Goal: Task Accomplishment & Management: Manage account settings

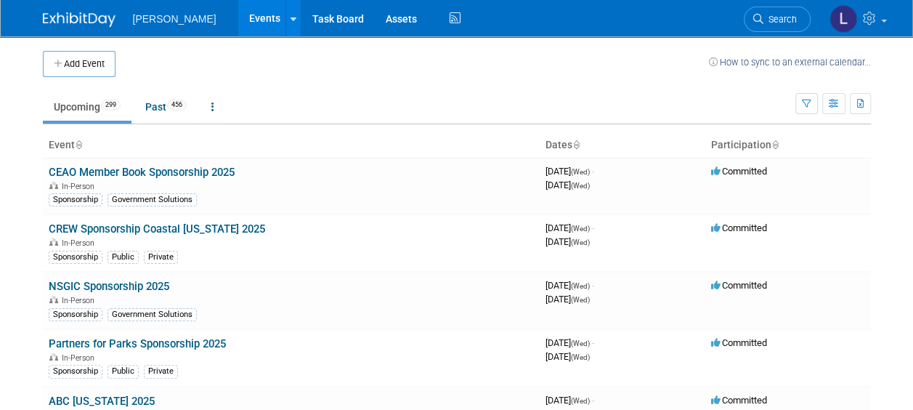
click at [268, 63] on td at bounding box center [411, 64] width 593 height 26
drag, startPoint x: 64, startPoint y: 67, endPoint x: 301, endPoint y: 34, distance: 239.1
click at [64, 67] on button "Add Event" at bounding box center [79, 64] width 73 height 26
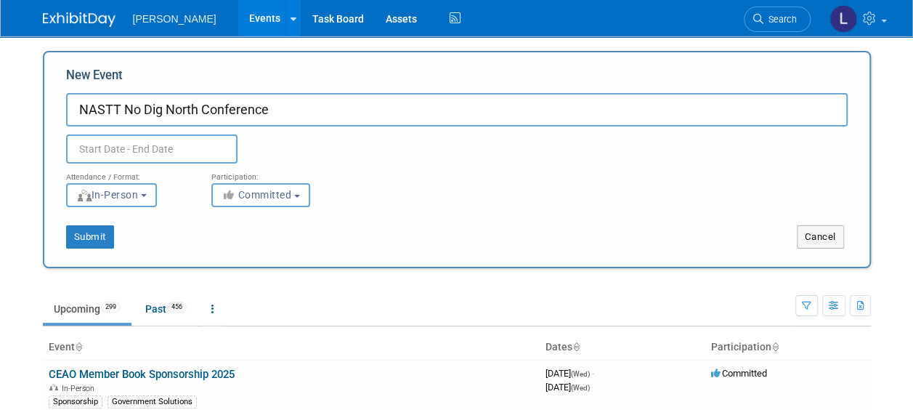
click at [178, 156] on input "text" at bounding box center [151, 148] width 171 height 29
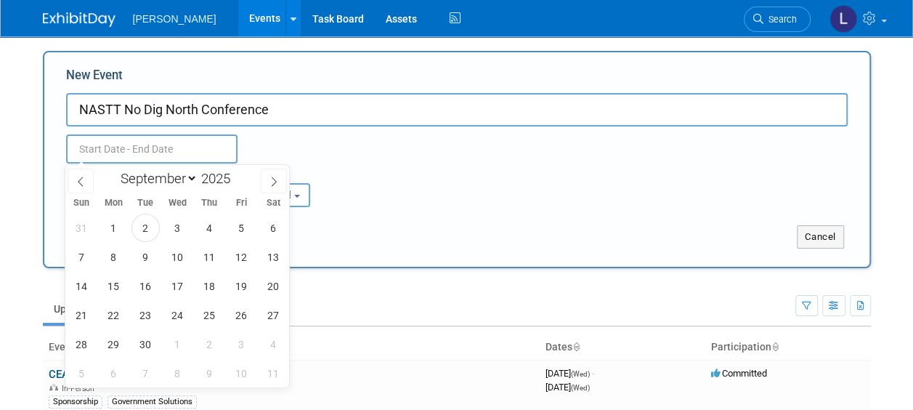
click at [375, 101] on input "NASTT No Dig North Conference" at bounding box center [457, 109] width 782 height 33
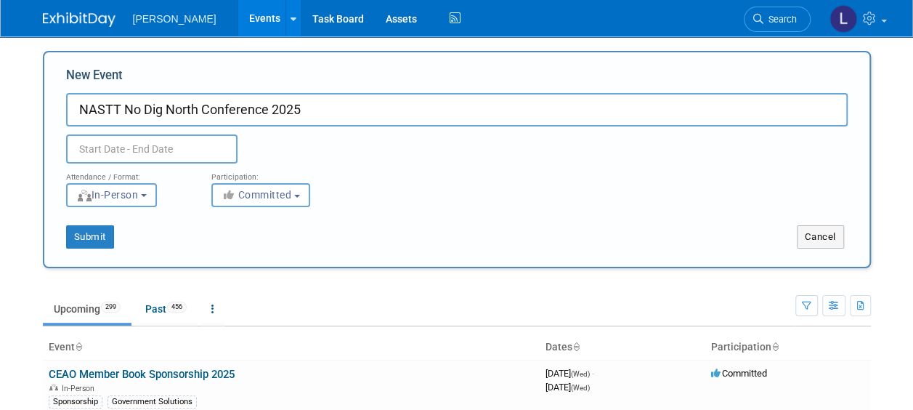
type input "NASTT No Dig North Conference 2025"
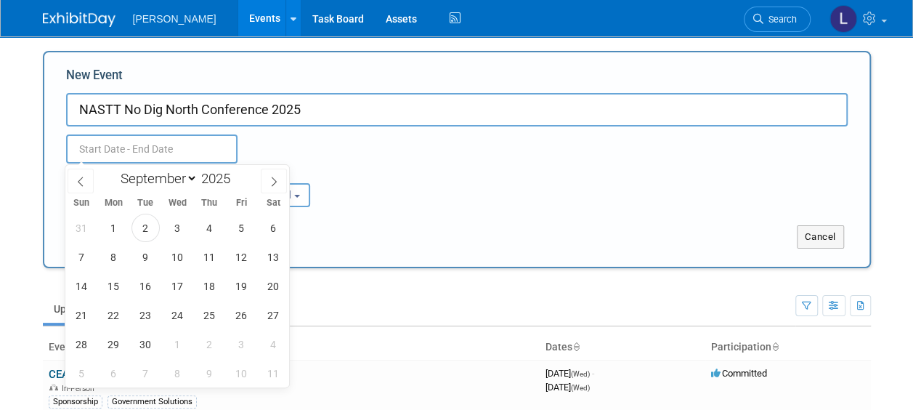
click at [209, 150] on input "text" at bounding box center [151, 148] width 171 height 29
click at [285, 192] on span at bounding box center [274, 181] width 26 height 25
select select "9"
click at [110, 347] on span "27" at bounding box center [114, 344] width 28 height 28
click at [185, 348] on span "29" at bounding box center [177, 344] width 28 height 28
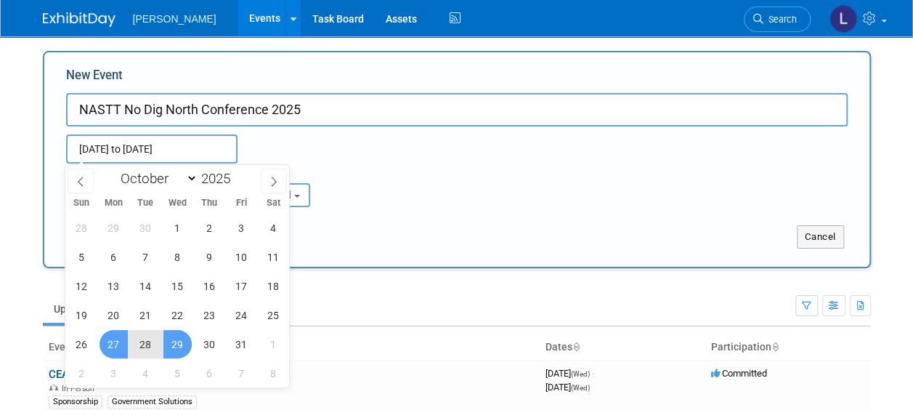
type input "Oct 27, 2025 to Oct 29, 2025"
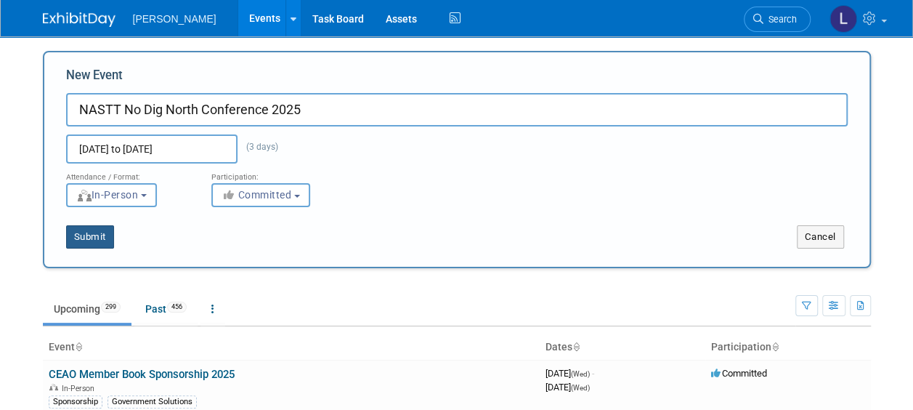
click at [94, 238] on button "Submit" at bounding box center [90, 236] width 48 height 23
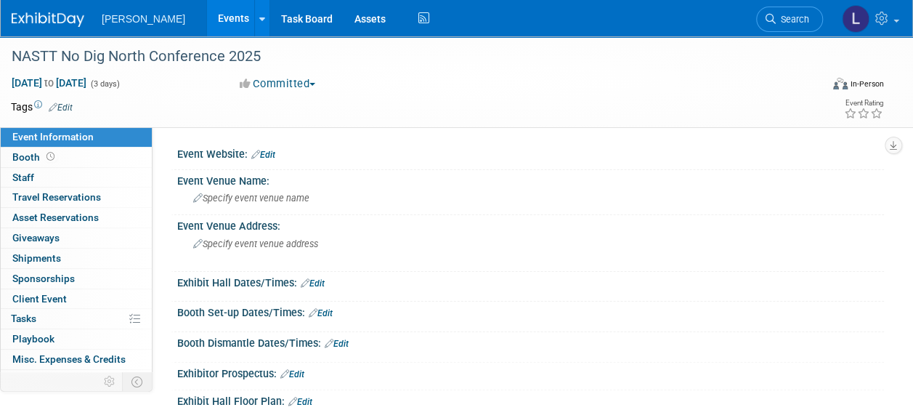
click at [81, 105] on td at bounding box center [404, 107] width 662 height 15
click at [66, 105] on link "Edit" at bounding box center [61, 107] width 24 height 10
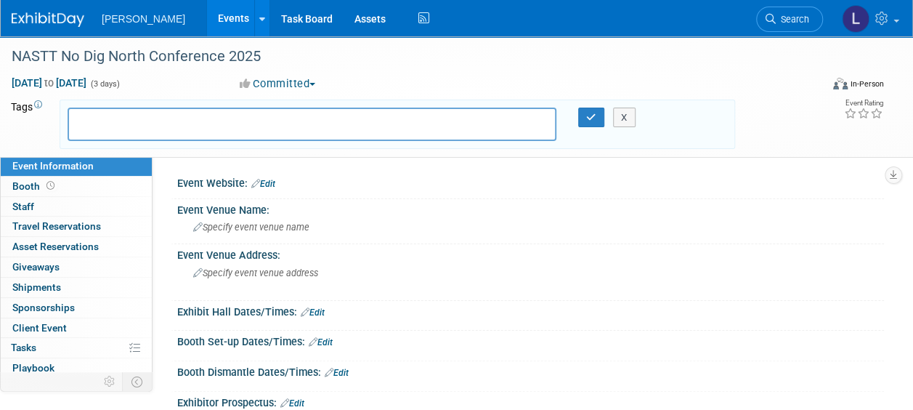
click at [121, 125] on input "text" at bounding box center [133, 122] width 116 height 15
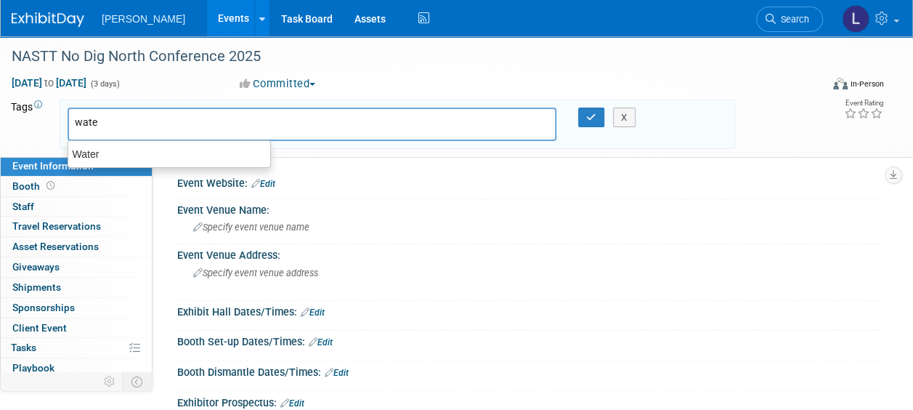
type input "water"
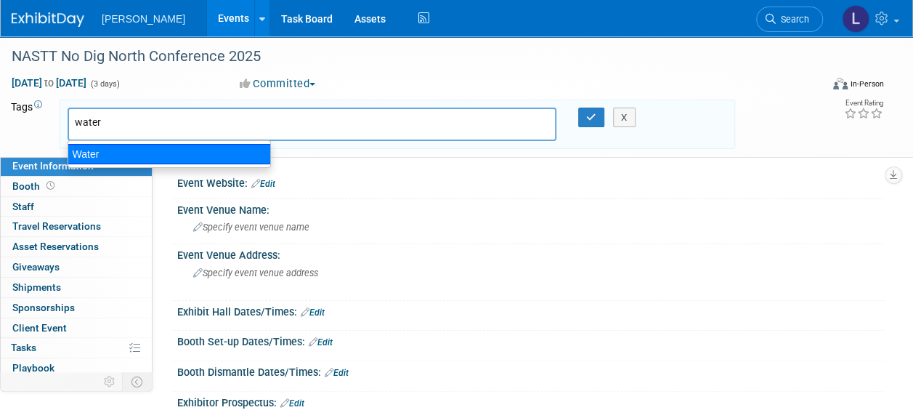
click at [124, 147] on div "Water" at bounding box center [169, 154] width 203 height 20
type input "Water"
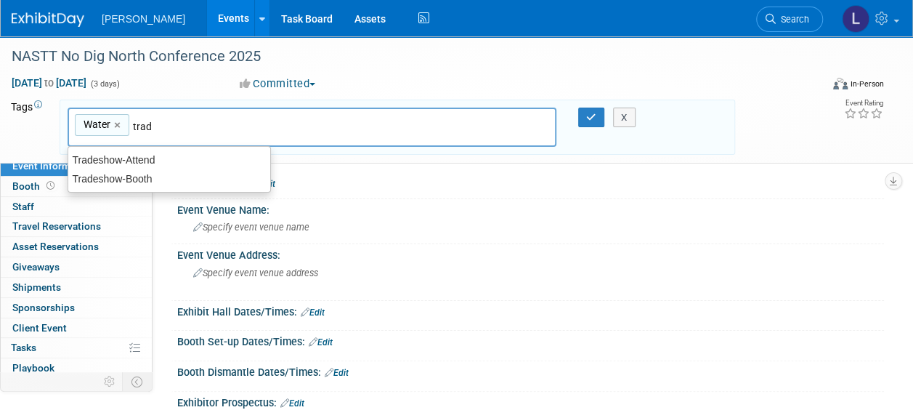
type input "trade"
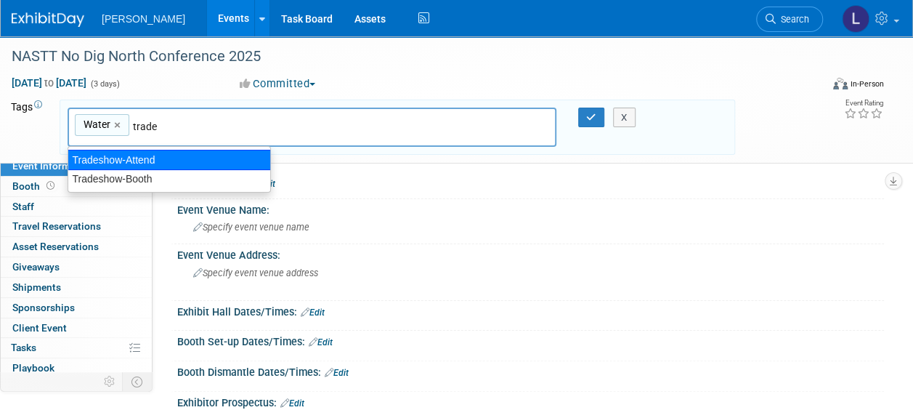
click at [149, 152] on div "Tradeshow-Attend" at bounding box center [169, 160] width 203 height 20
type input "Water, Tradeshow-Attend"
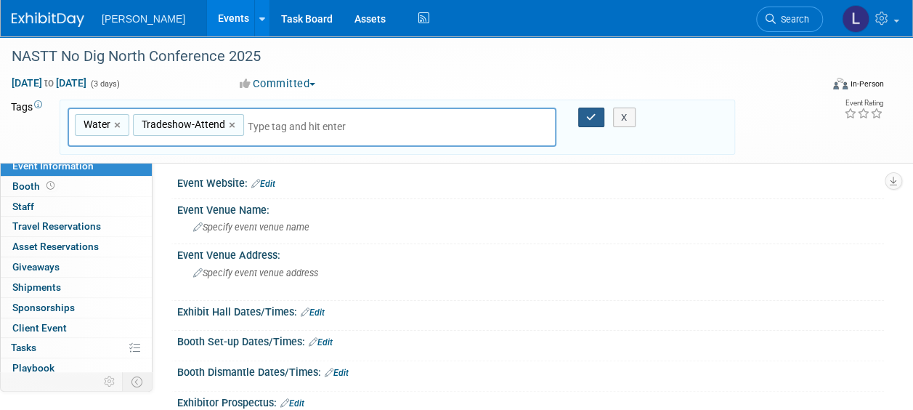
click at [586, 115] on icon "button" at bounding box center [591, 117] width 10 height 9
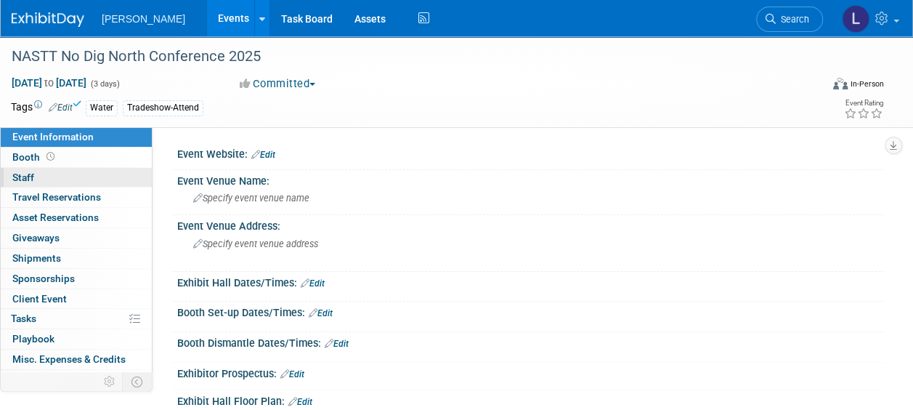
click at [54, 180] on link "0 Staff 0" at bounding box center [76, 178] width 151 height 20
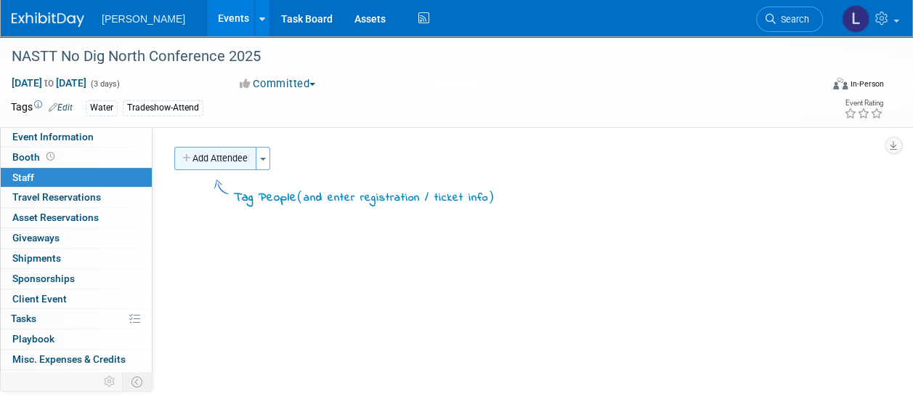
click at [201, 156] on button "Add Attendee" at bounding box center [215, 158] width 82 height 23
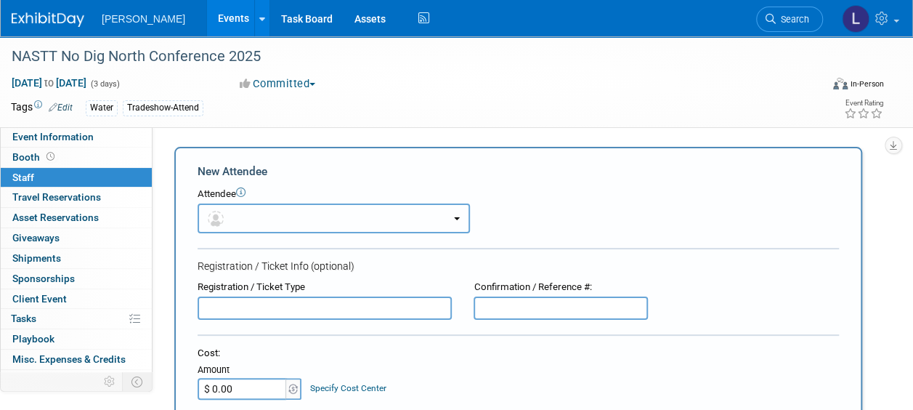
click at [277, 216] on button "button" at bounding box center [334, 218] width 272 height 30
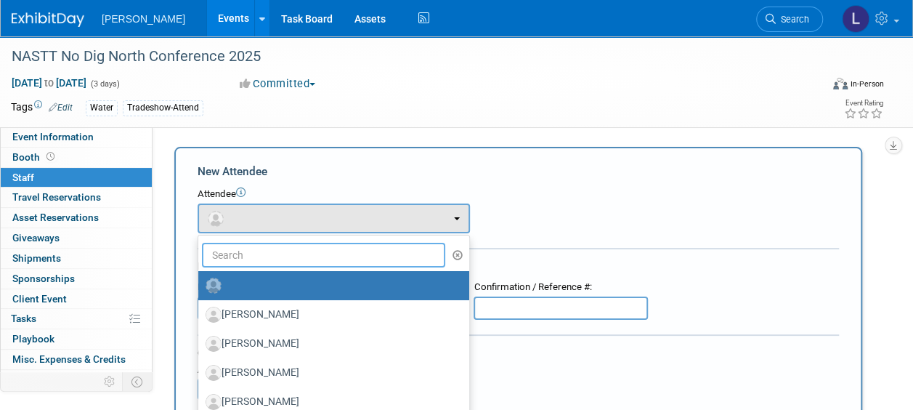
click at [276, 259] on input "text" at bounding box center [323, 255] width 243 height 25
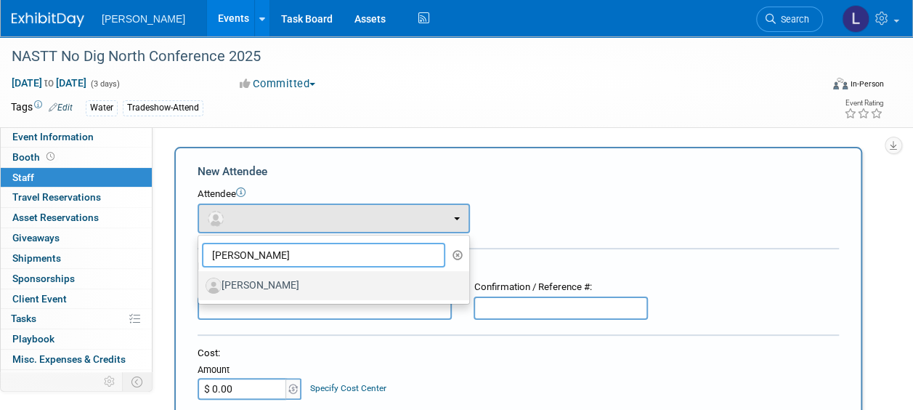
type input "wade"
click at [285, 285] on label "[PERSON_NAME]" at bounding box center [330, 285] width 249 height 23
click at [200, 285] on input "[PERSON_NAME]" at bounding box center [195, 283] width 9 height 9
select select "04d223a4-3108-4c93-b292-612f94da38dc"
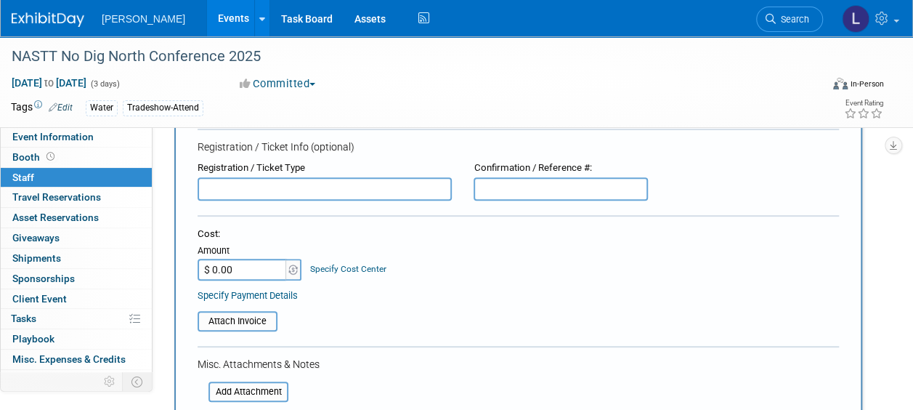
scroll to position [291, 0]
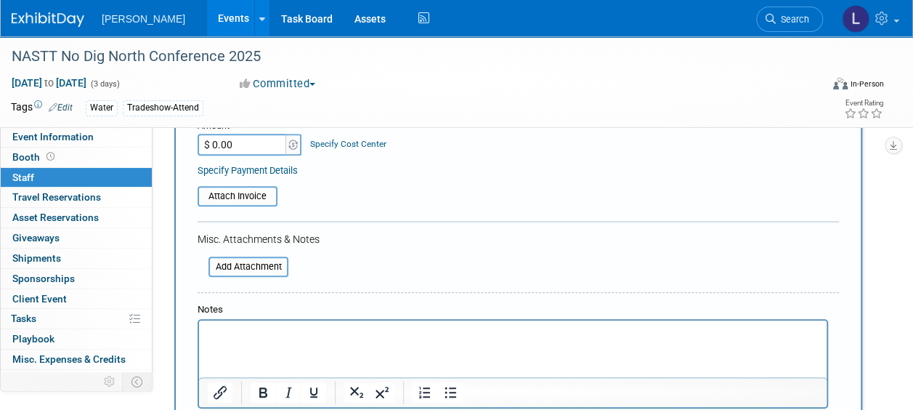
click at [277, 305] on div "Notes" at bounding box center [513, 310] width 631 height 14
click at [272, 322] on html at bounding box center [513, 330] width 628 height 20
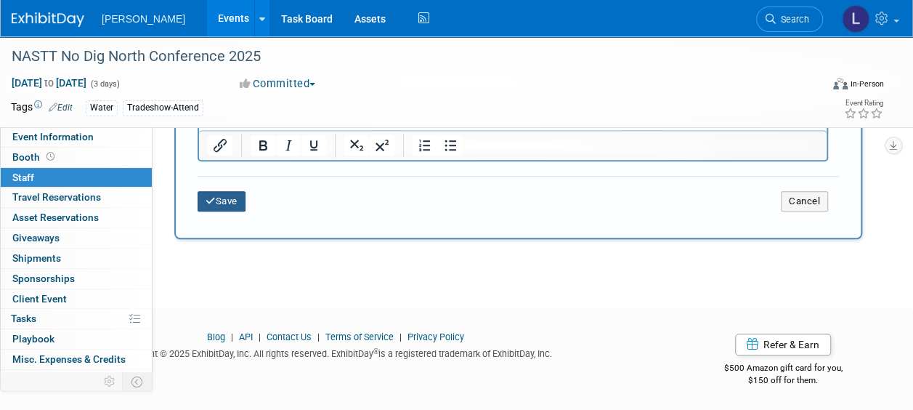
click at [246, 203] on button "Save" at bounding box center [222, 201] width 48 height 20
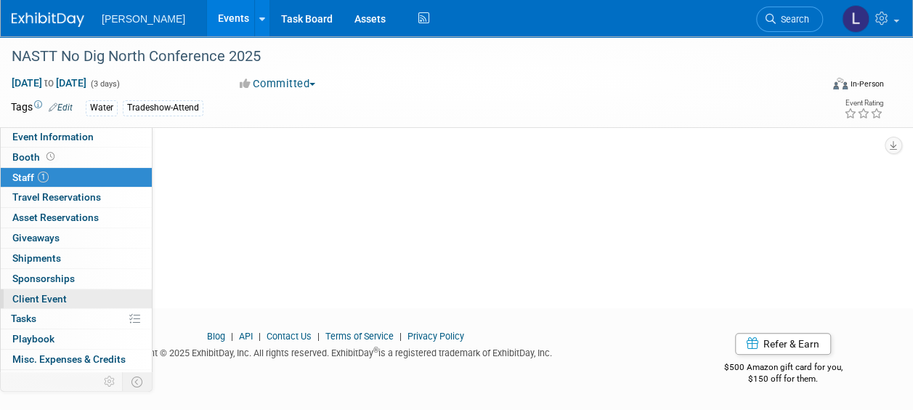
scroll to position [74, 0]
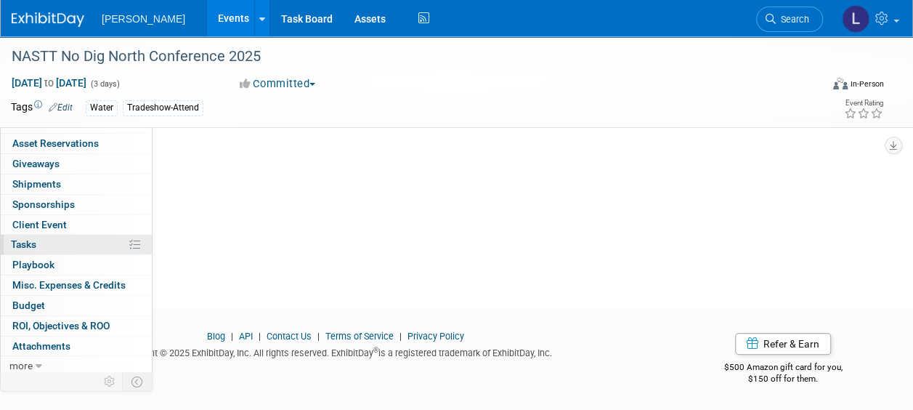
click at [51, 238] on link "0% Tasks 0%" at bounding box center [76, 245] width 151 height 20
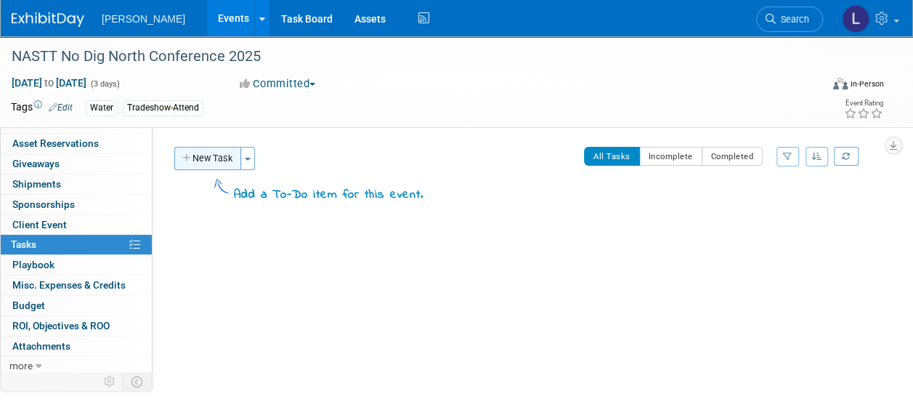
click at [215, 153] on button "New Task" at bounding box center [207, 158] width 67 height 23
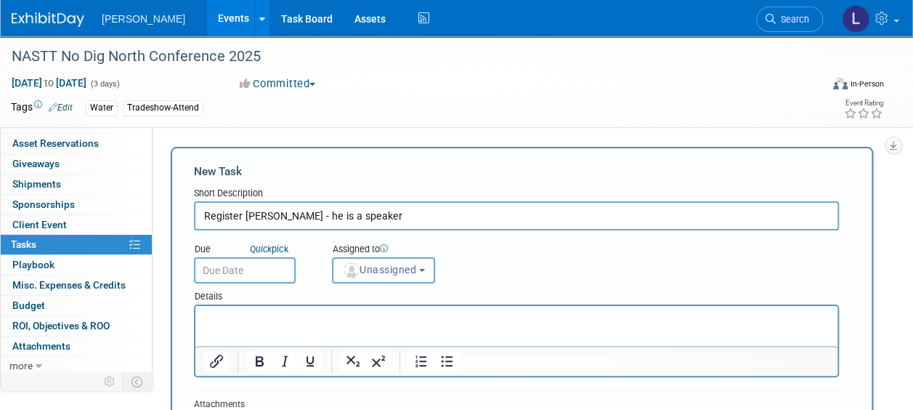
type input "Register Mark Wade - he is a speaker"
click at [264, 272] on input "text" at bounding box center [245, 270] width 102 height 26
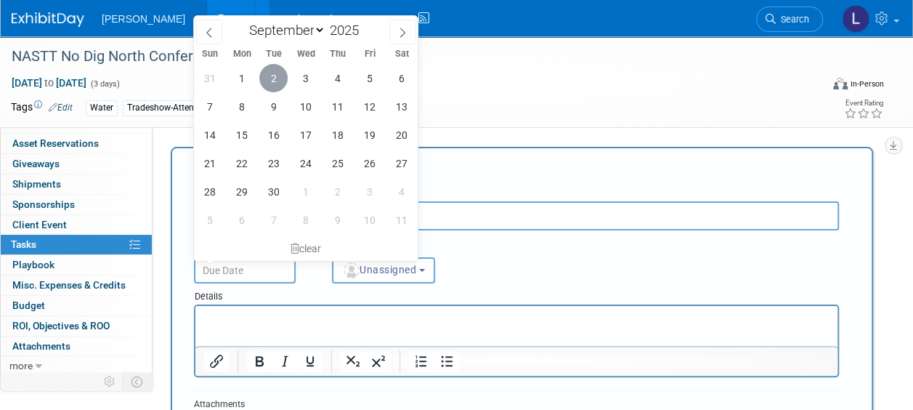
click at [269, 76] on span "2" at bounding box center [273, 78] width 28 height 28
type input "Sep 2, 2025"
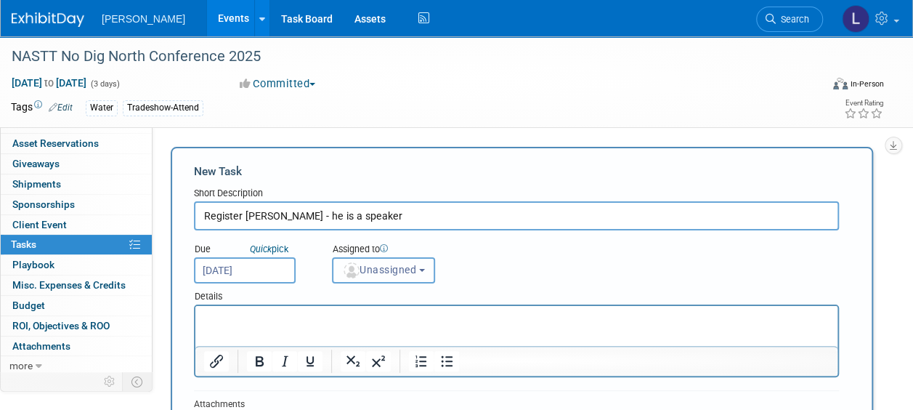
click at [385, 276] on button "Unassigned" at bounding box center [383, 270] width 103 height 26
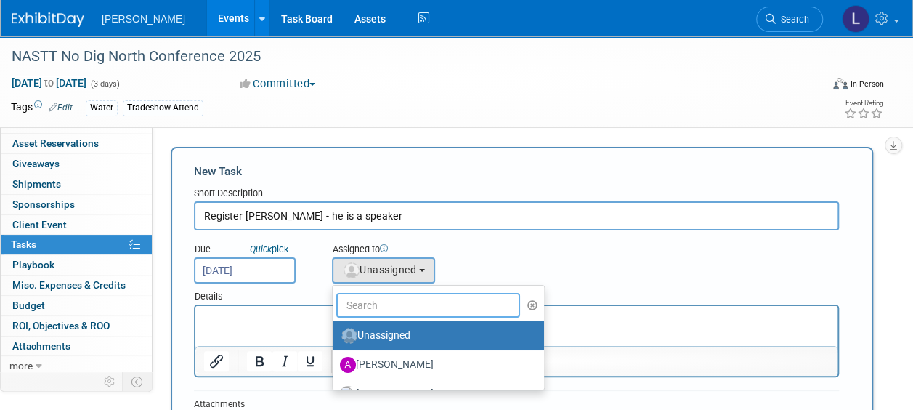
click at [380, 315] on input "text" at bounding box center [428, 305] width 184 height 25
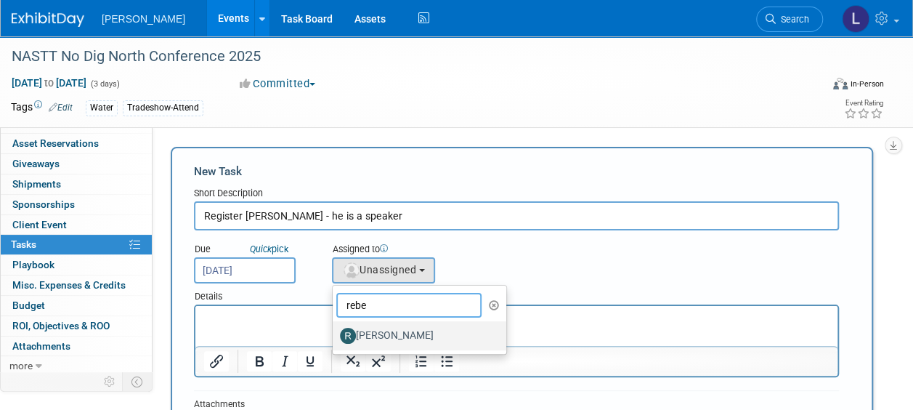
type input "rebe"
click at [389, 341] on label "[PERSON_NAME]" at bounding box center [416, 335] width 152 height 23
click at [335, 339] on input "[PERSON_NAME]" at bounding box center [329, 333] width 9 height 9
select select "844a177d-a181-44ff-a72a-5731d68e4351"
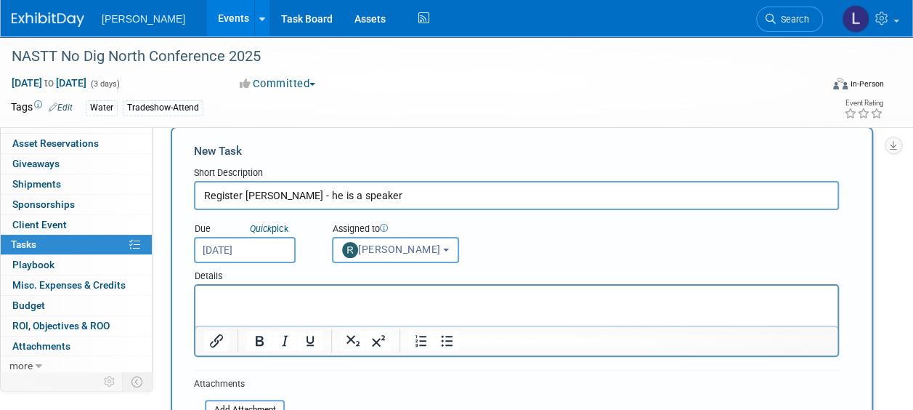
scroll to position [218, 0]
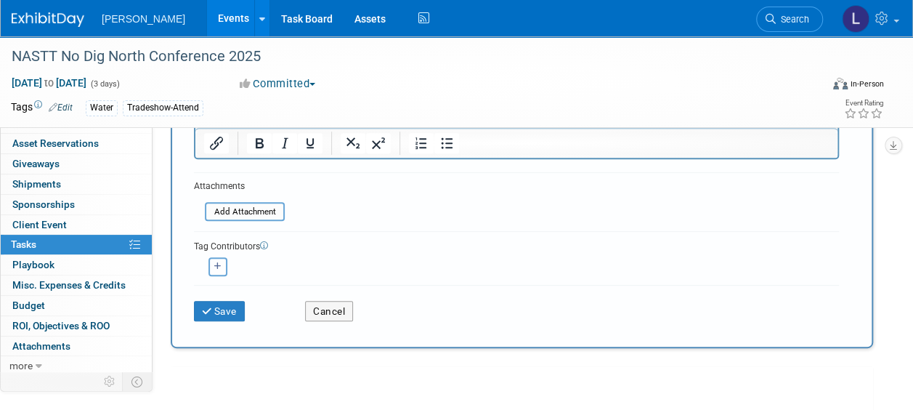
click at [216, 269] on icon "button" at bounding box center [217, 266] width 7 height 8
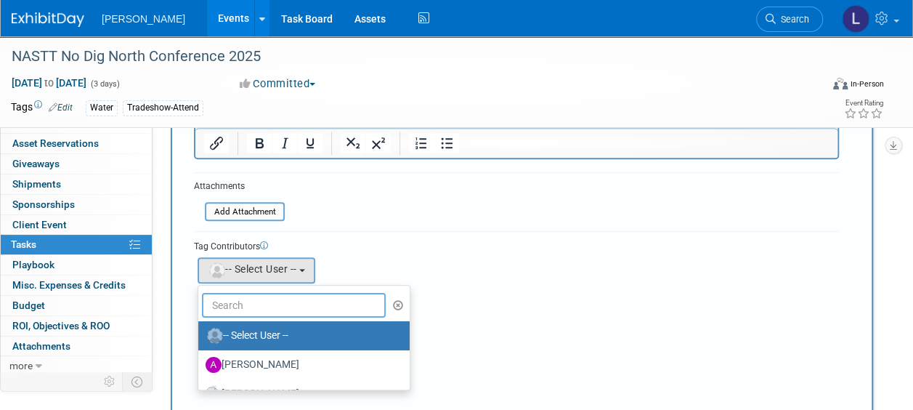
click at [227, 314] on input "text" at bounding box center [294, 305] width 184 height 25
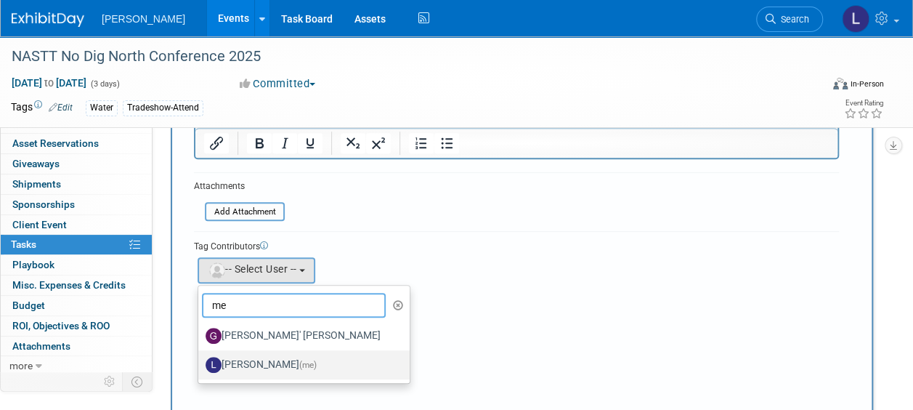
type input "me"
click at [246, 360] on label "Lindsey Wolanczyk (me)" at bounding box center [301, 364] width 190 height 23
click at [200, 360] on input "Lindsey Wolanczyk (me)" at bounding box center [195, 362] width 9 height 9
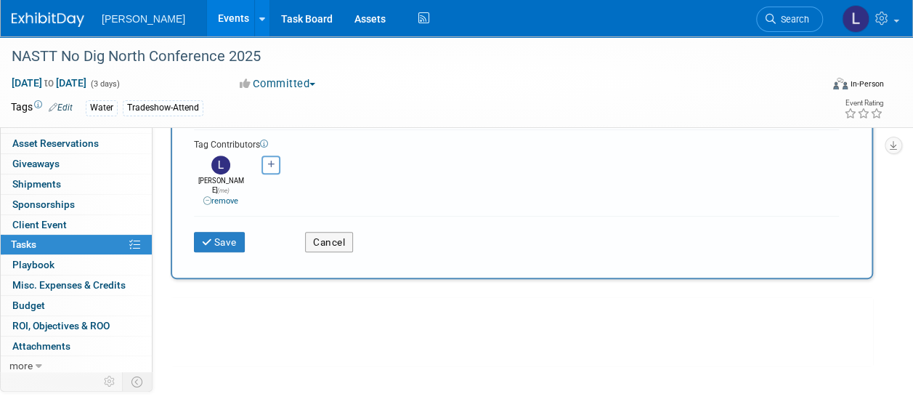
scroll to position [353, 0]
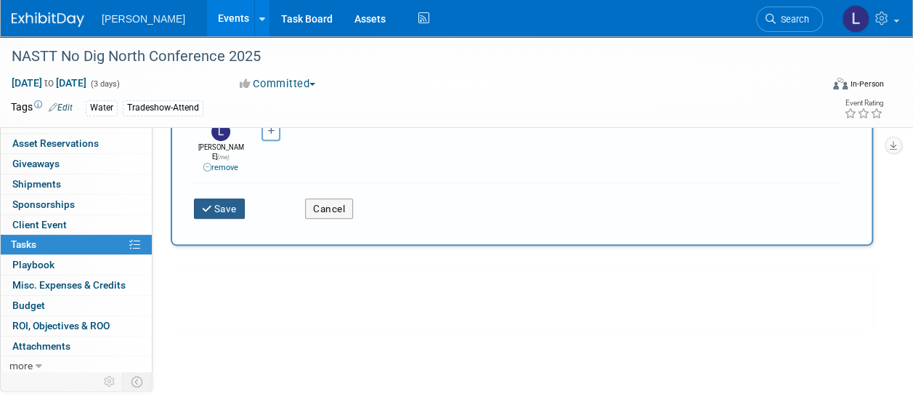
click at [219, 198] on button "Save" at bounding box center [219, 208] width 51 height 20
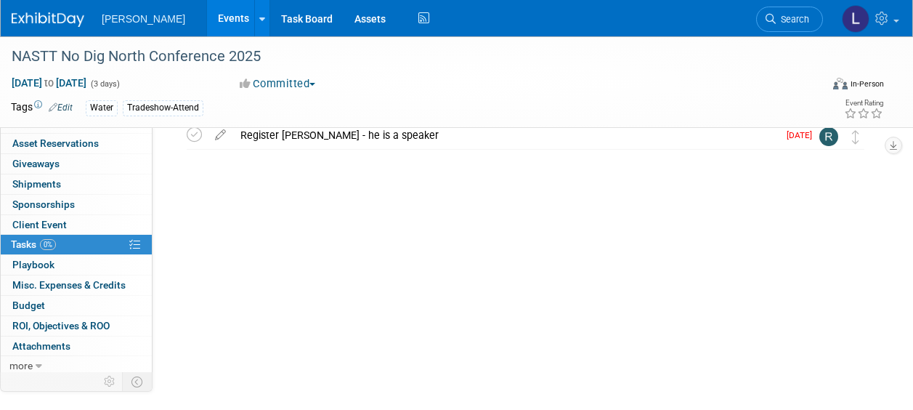
scroll to position [75, 0]
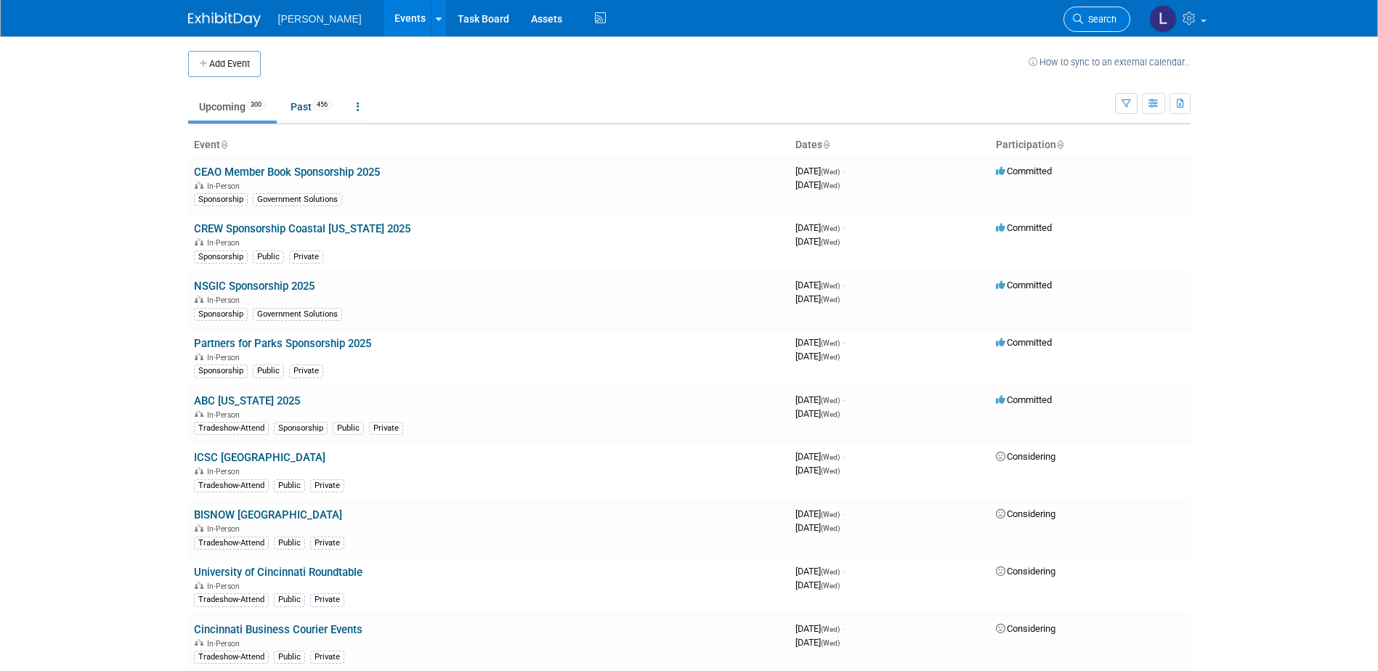
drag, startPoint x: 135, startPoint y: 116, endPoint x: 1124, endPoint y: 23, distance: 993.7
click at [135, 116] on body "Woolpert Events Add Event Bulk Upload Events Shareable Event Boards Recently Vi…" at bounding box center [689, 335] width 1378 height 671
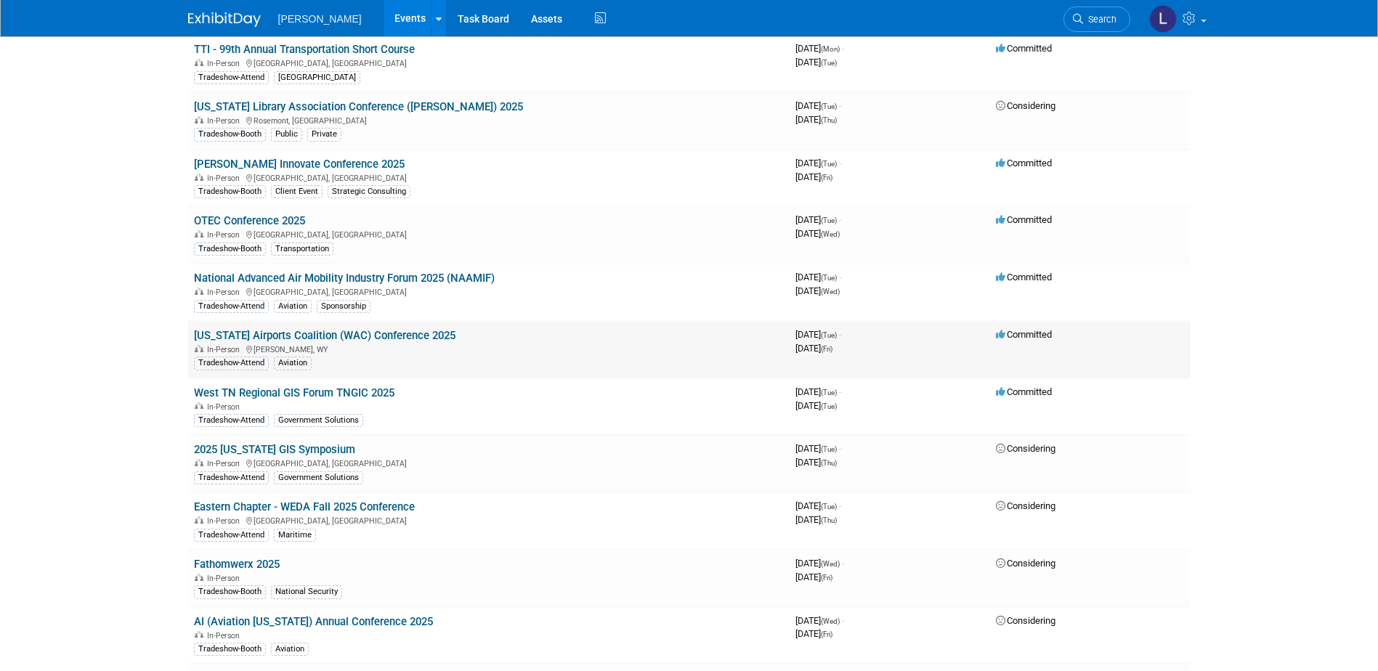
click at [392, 332] on link "[US_STATE] Airports Coalition (WAC) Conference 2025" at bounding box center [325, 335] width 262 height 13
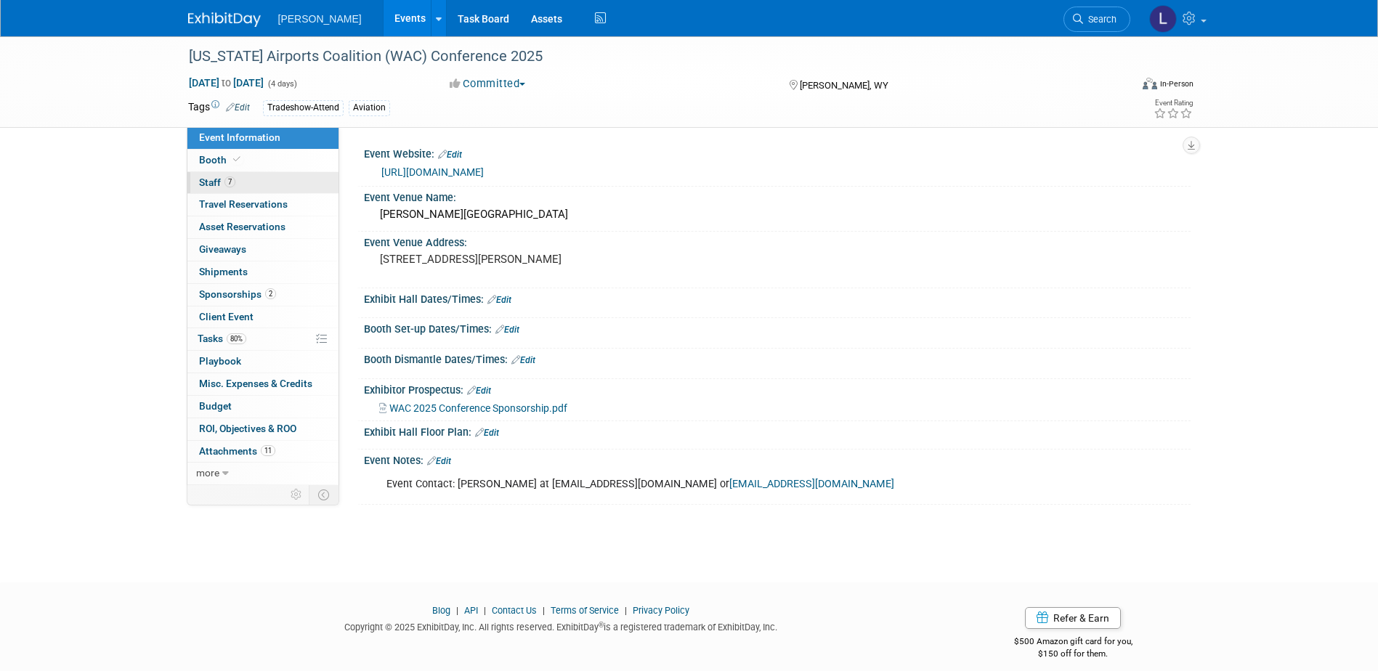
click at [289, 185] on link "7 Staff 7" at bounding box center [262, 183] width 151 height 22
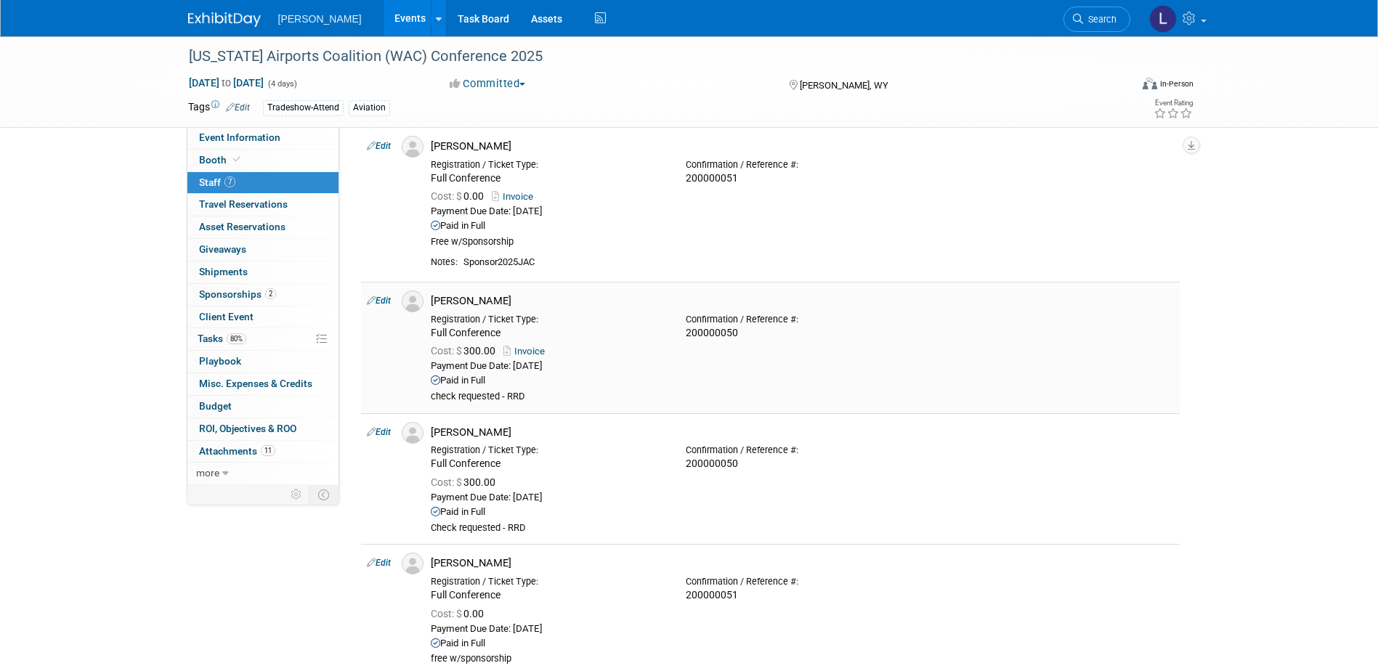
scroll to position [218, 0]
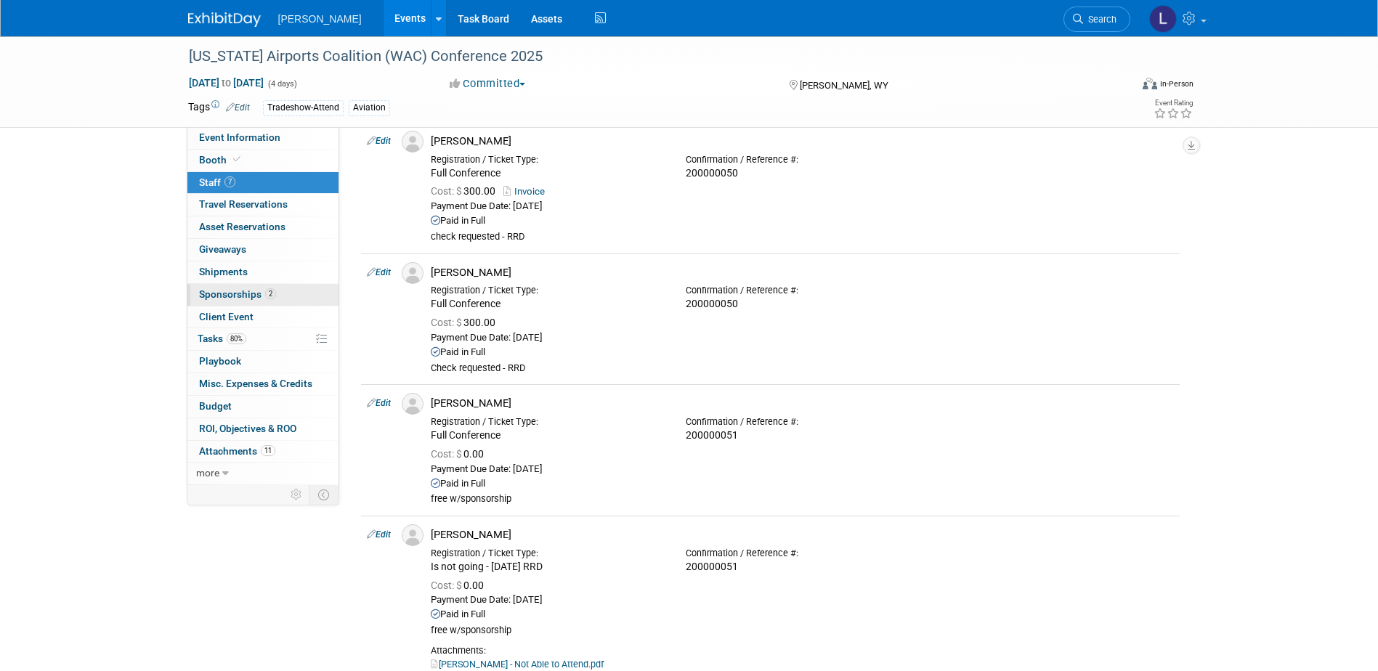
click at [271, 298] on span "2" at bounding box center [270, 293] width 11 height 11
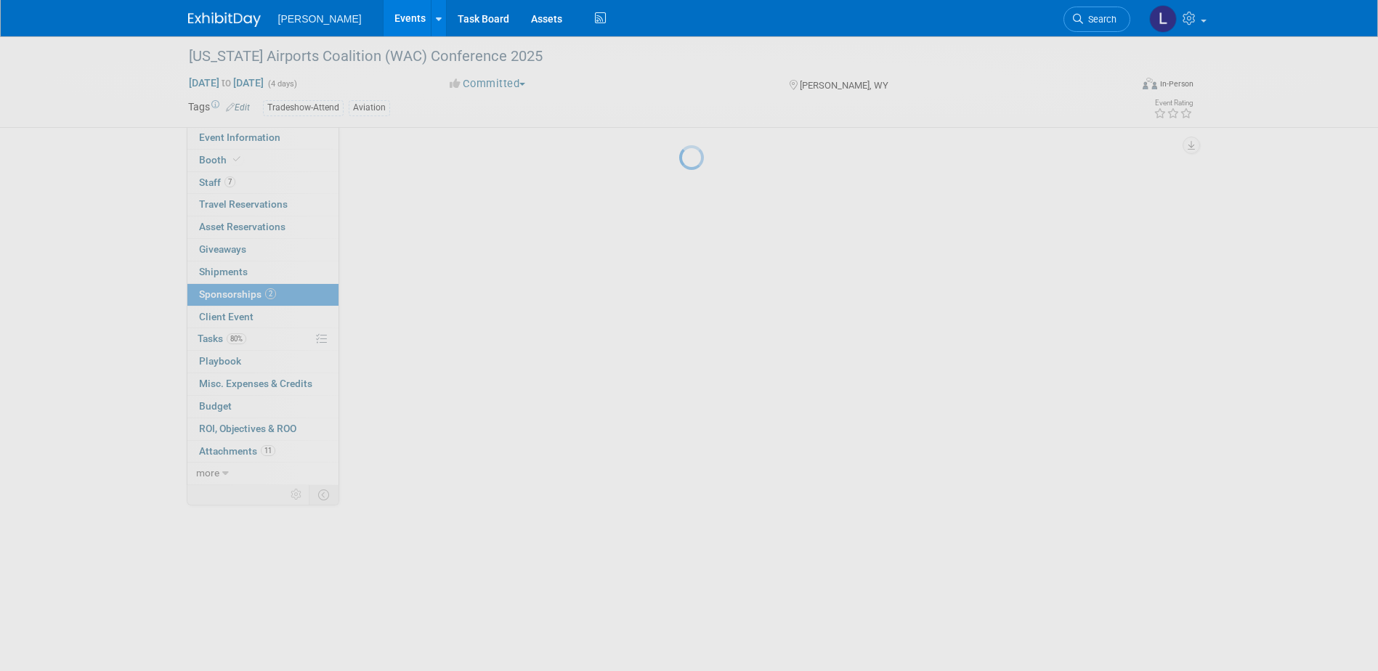
scroll to position [0, 0]
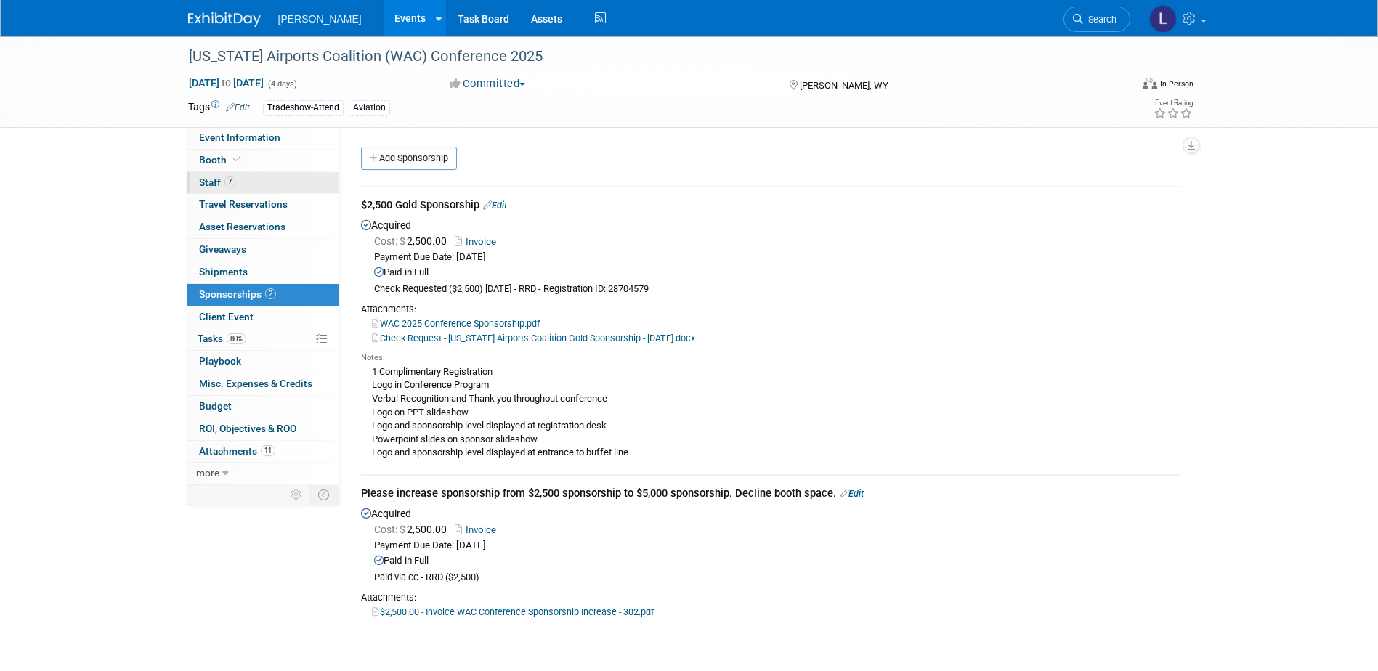
click at [284, 189] on link "7 Staff 7" at bounding box center [262, 183] width 151 height 22
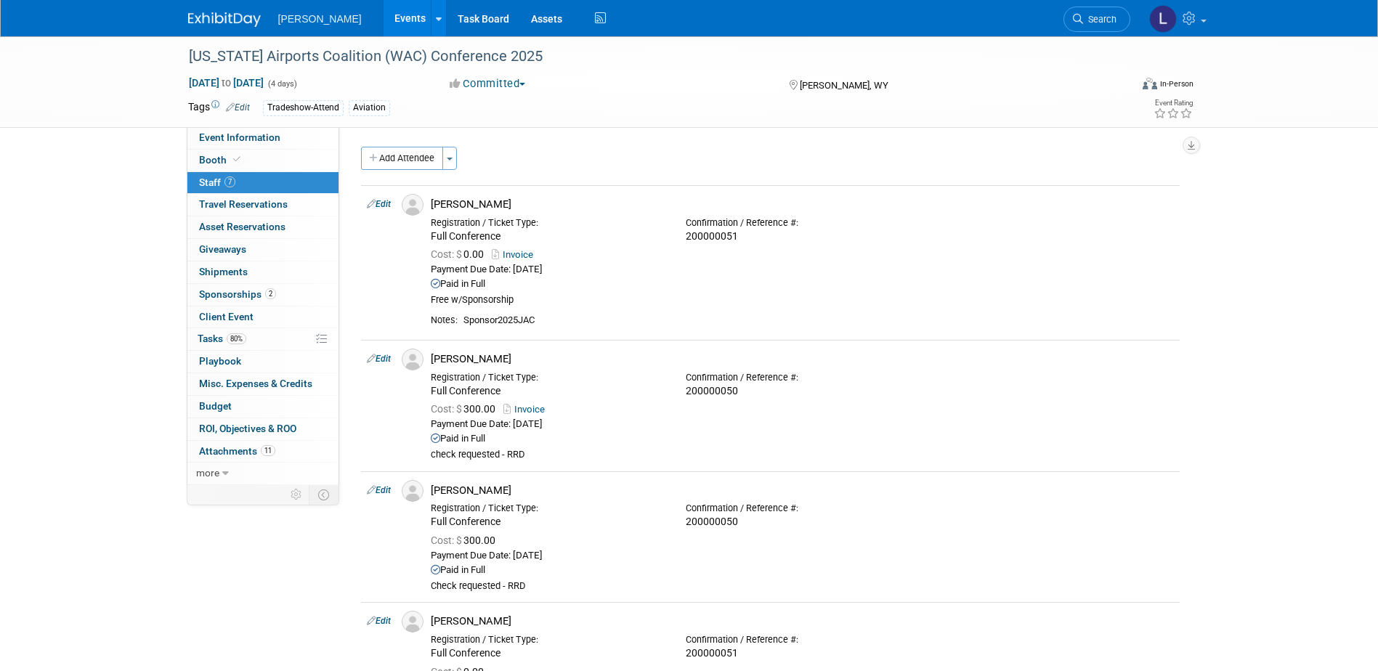
click at [384, 17] on link "Events" at bounding box center [410, 18] width 53 height 36
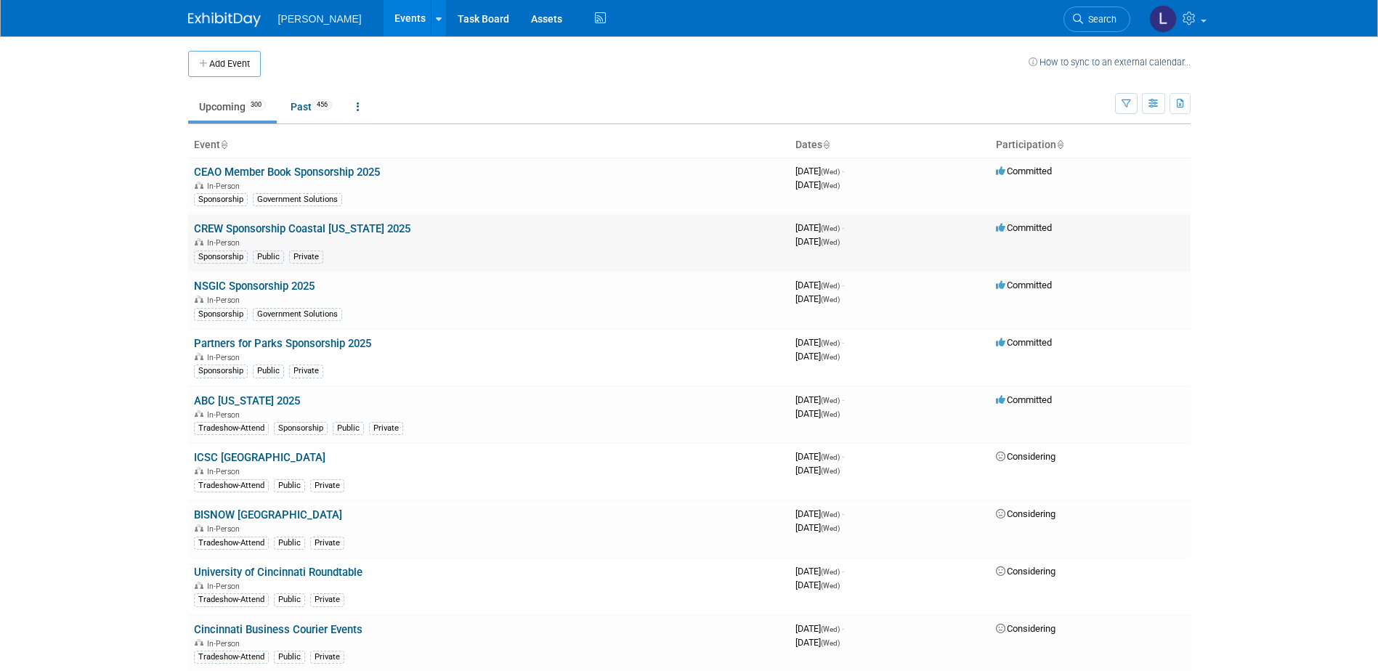
scroll to position [9638, 0]
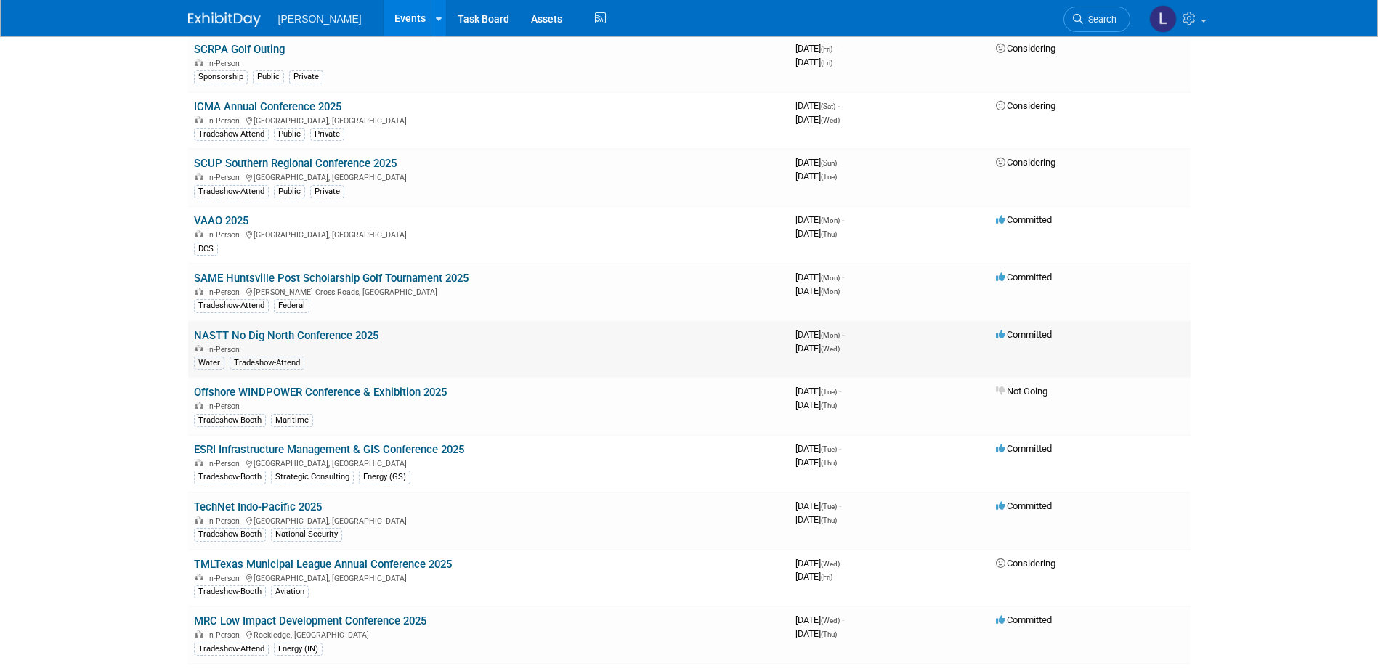
click at [354, 337] on link "NASTT No Dig North Conference 2025" at bounding box center [286, 335] width 185 height 13
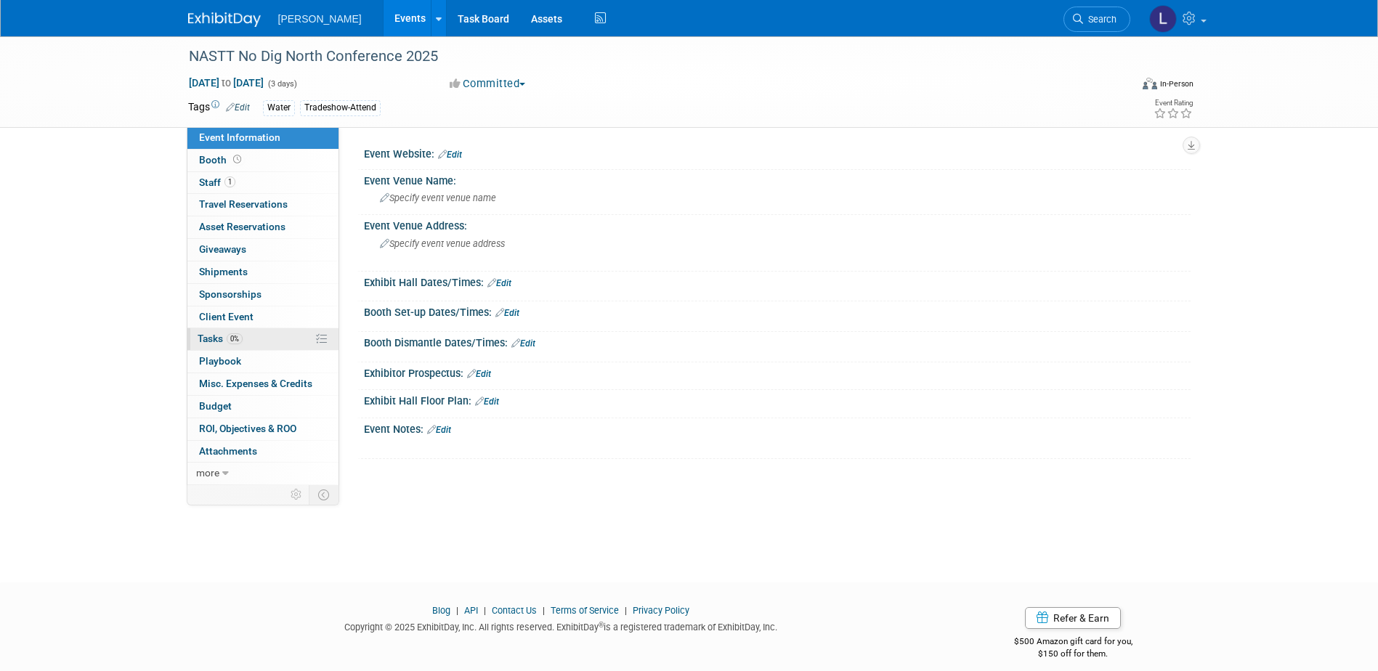
click at [252, 340] on link "0% Tasks 0%" at bounding box center [262, 339] width 151 height 22
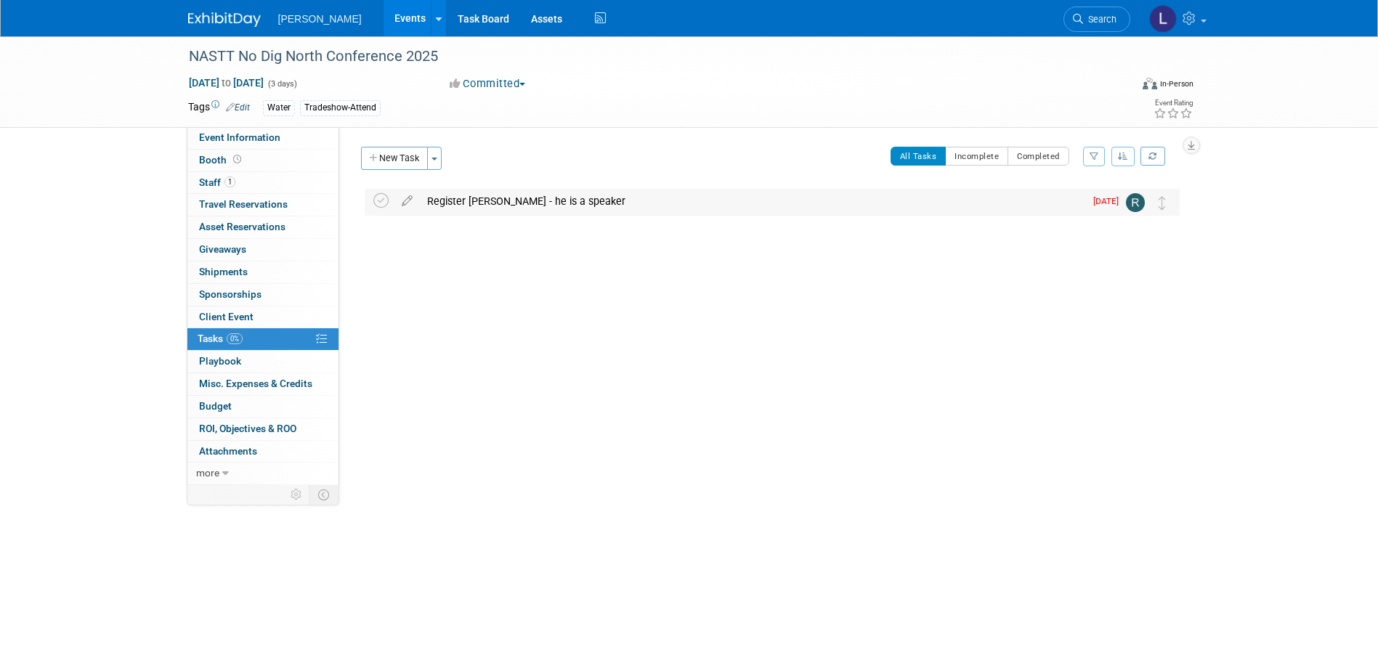
click at [905, 204] on div "Register [PERSON_NAME] - he is a speaker" at bounding box center [752, 201] width 665 height 25
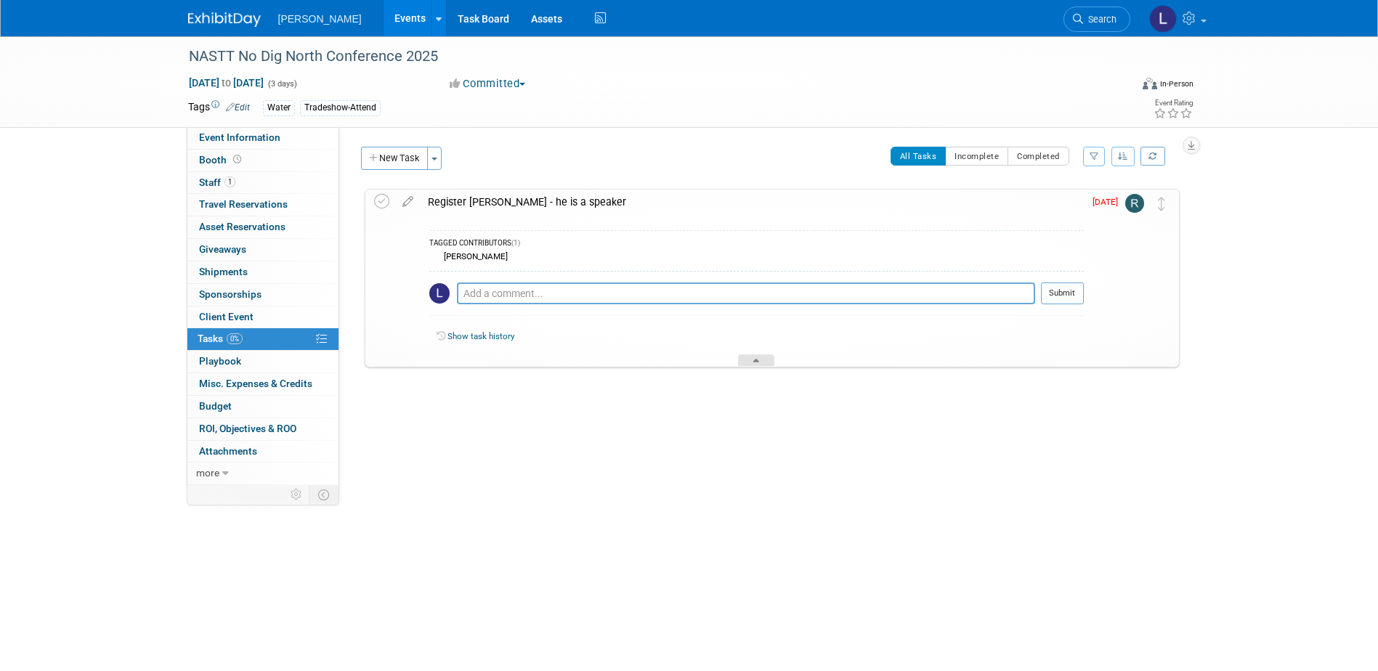
click at [759, 367] on icon at bounding box center [756, 363] width 6 height 9
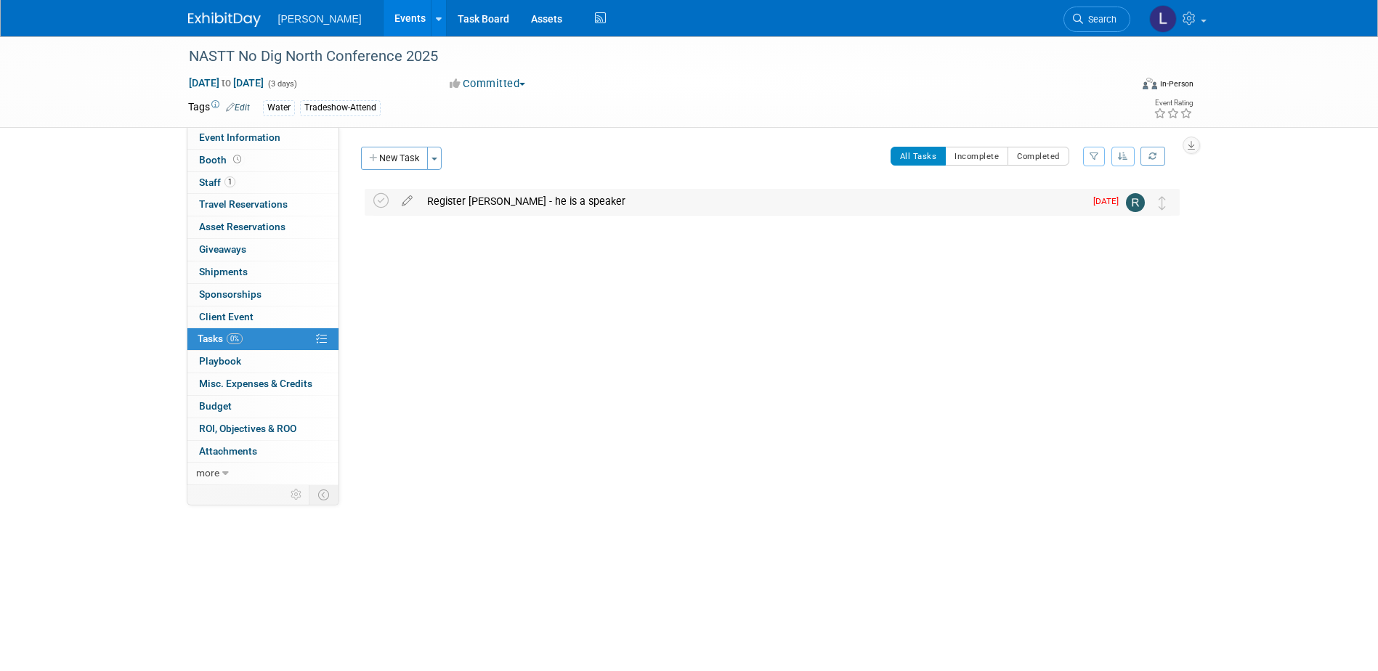
click at [751, 199] on div "Register Mark Wade - he is a speaker" at bounding box center [752, 201] width 665 height 25
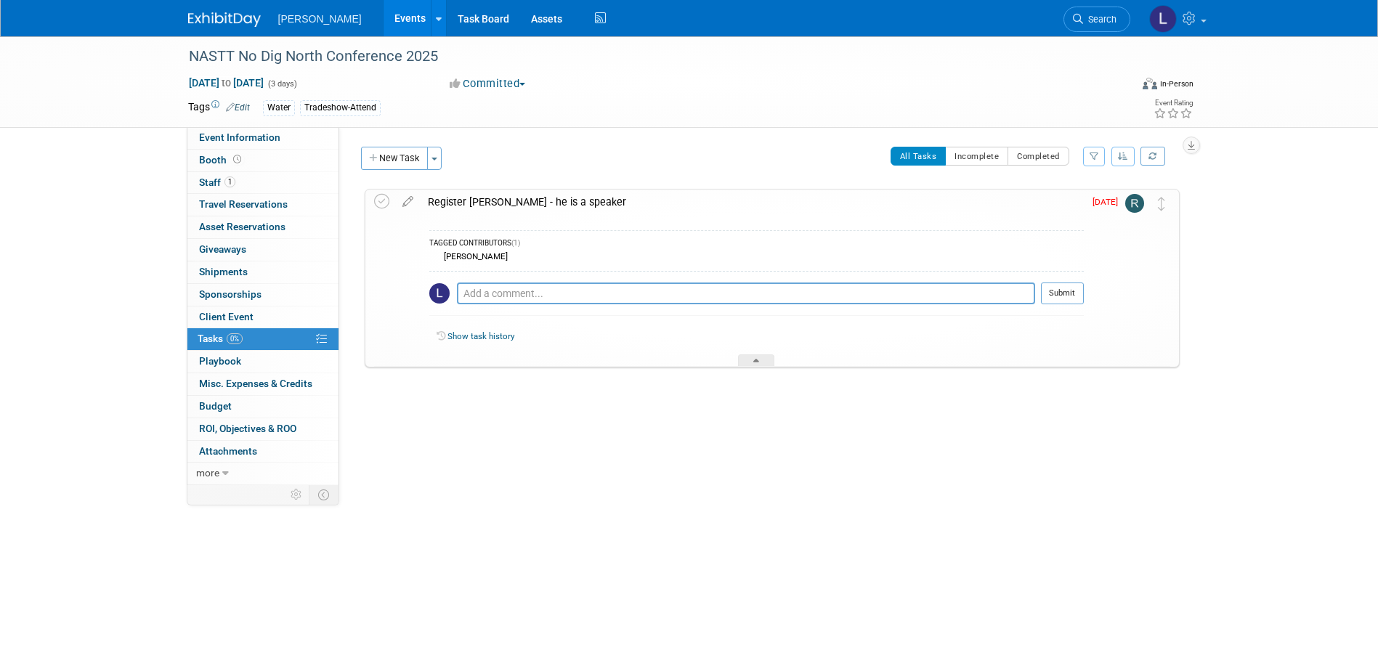
click at [458, 198] on div "Register Mark Wade - he is a speaker" at bounding box center [752, 202] width 663 height 25
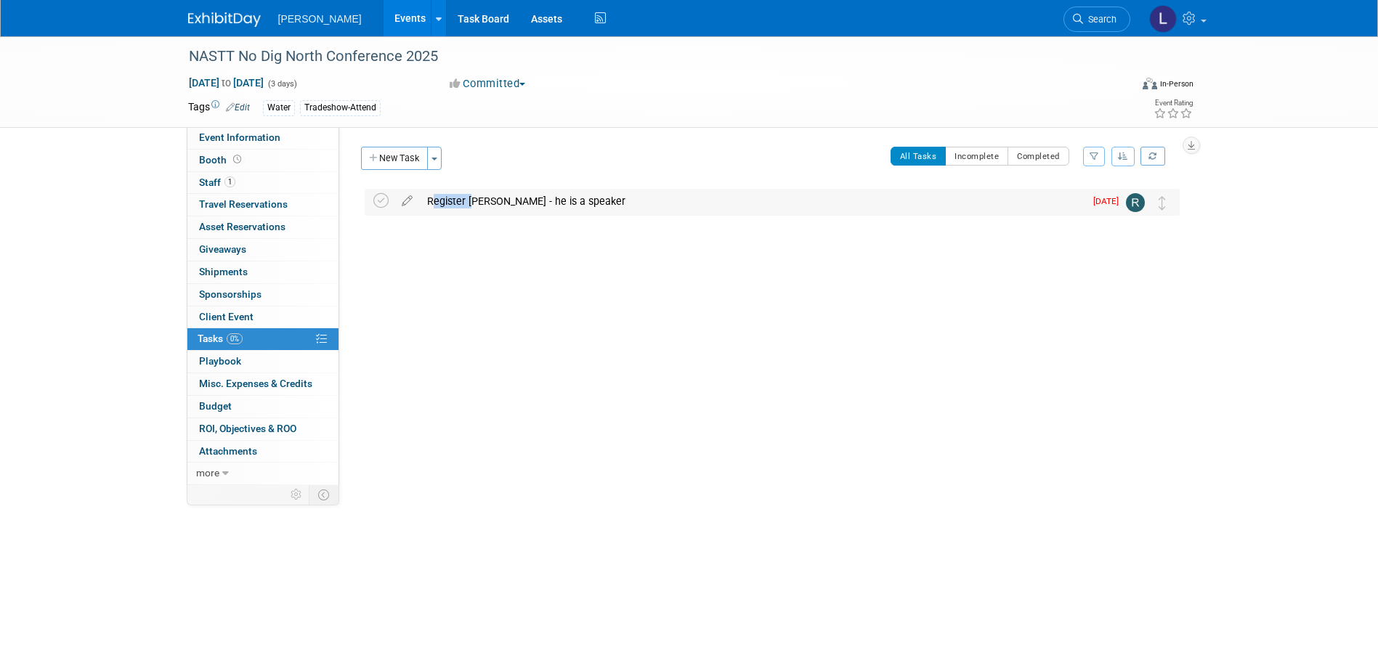
click at [458, 198] on div "Register Mark Wade - he is a speaker" at bounding box center [752, 201] width 665 height 25
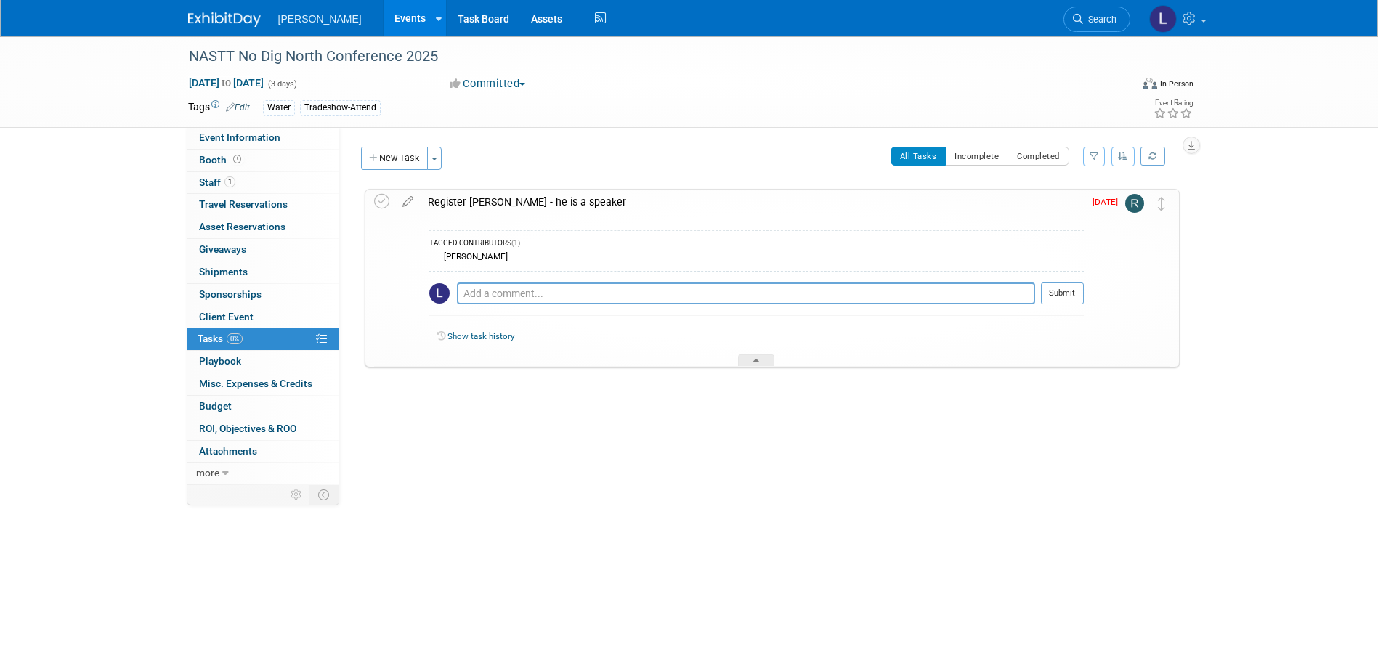
drag, startPoint x: 458, startPoint y: 198, endPoint x: 646, endPoint y: 262, distance: 198.3
click at [635, 255] on div "[PERSON_NAME]" at bounding box center [756, 257] width 654 height 12
click at [379, 201] on icon at bounding box center [381, 201] width 15 height 15
click at [405, 205] on icon at bounding box center [407, 199] width 25 height 18
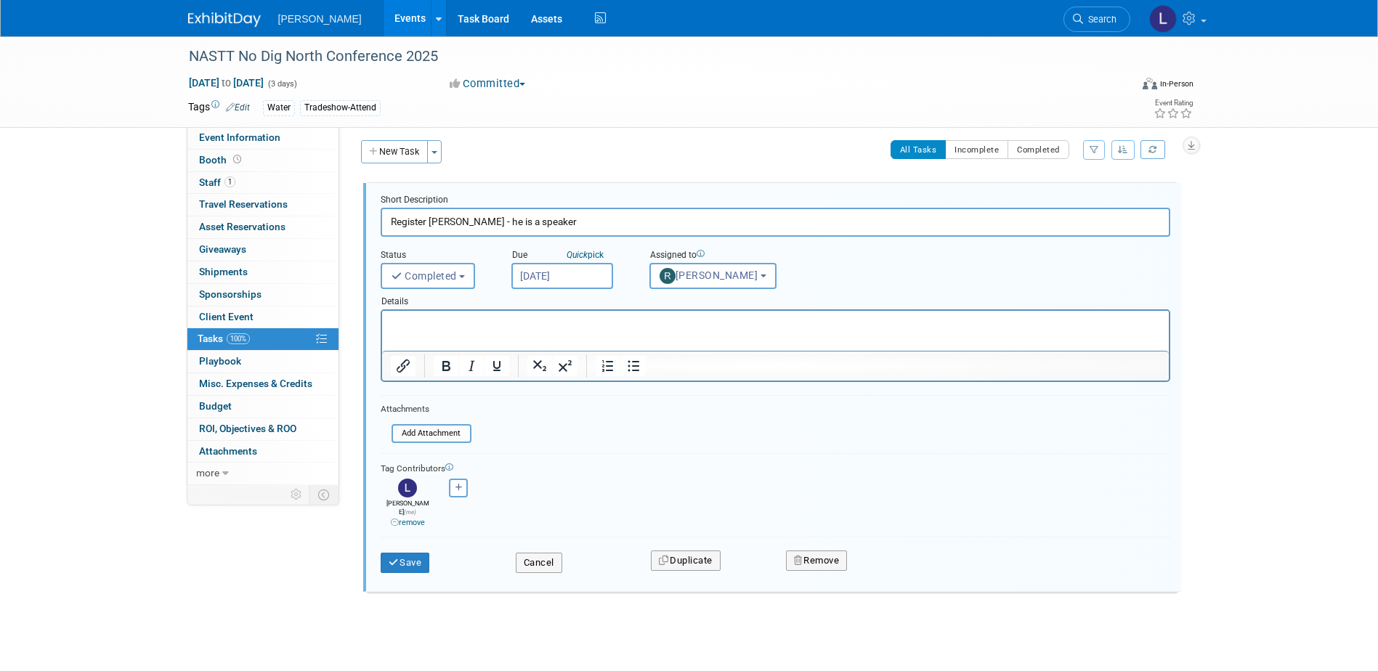
scroll to position [8, 0]
click at [809, 556] on button "Remove" at bounding box center [817, 559] width 62 height 20
click at [904, 560] on link "Yes" at bounding box center [898, 571] width 42 height 23
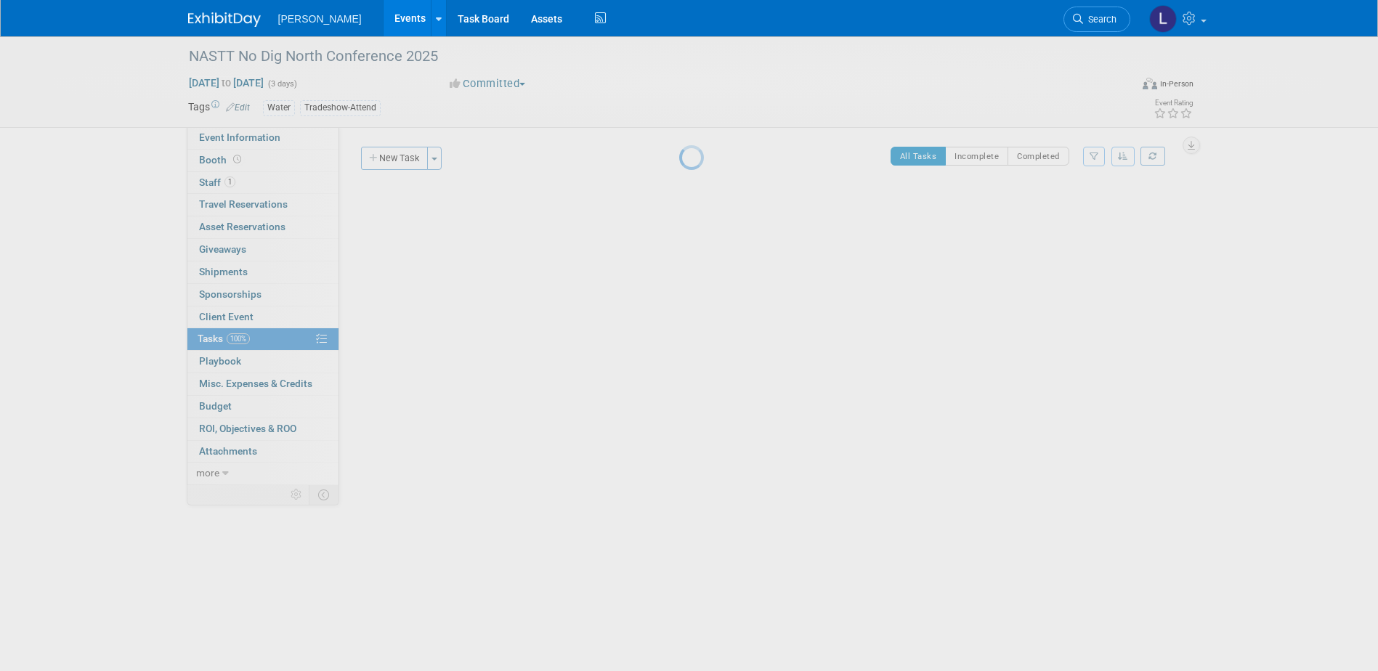
scroll to position [0, 0]
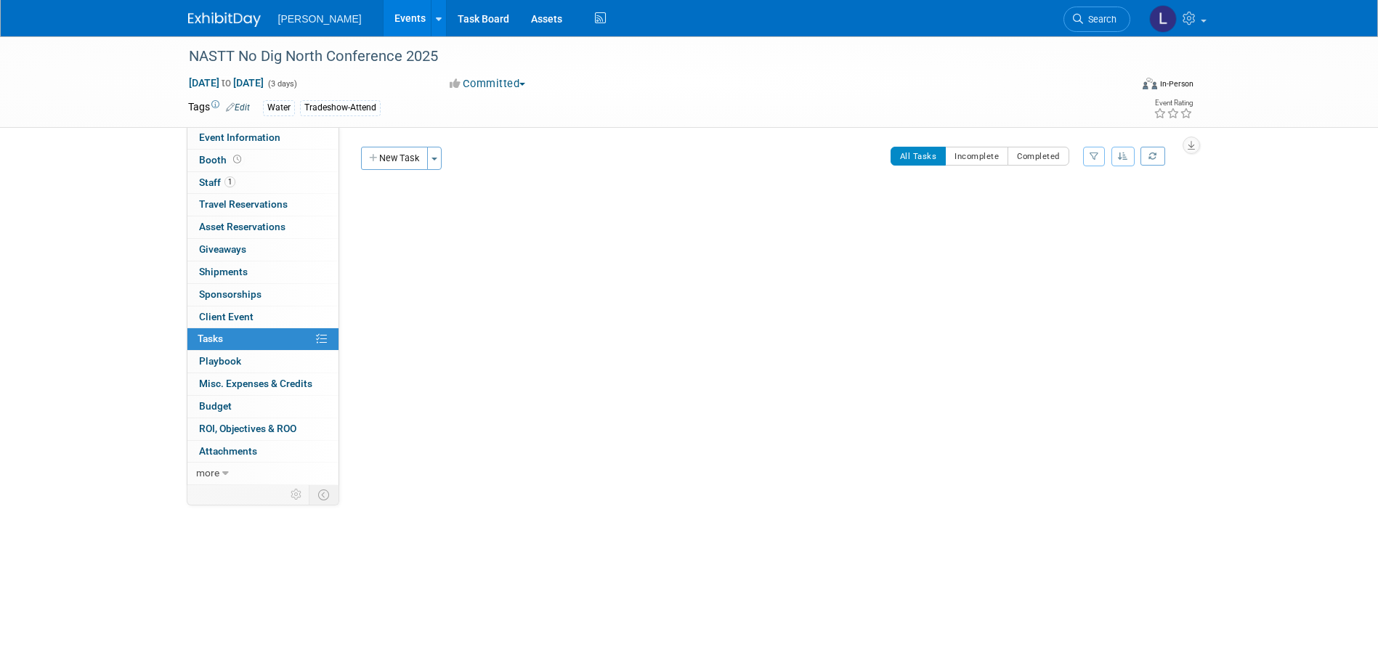
click at [384, 15] on link "Events" at bounding box center [410, 18] width 53 height 36
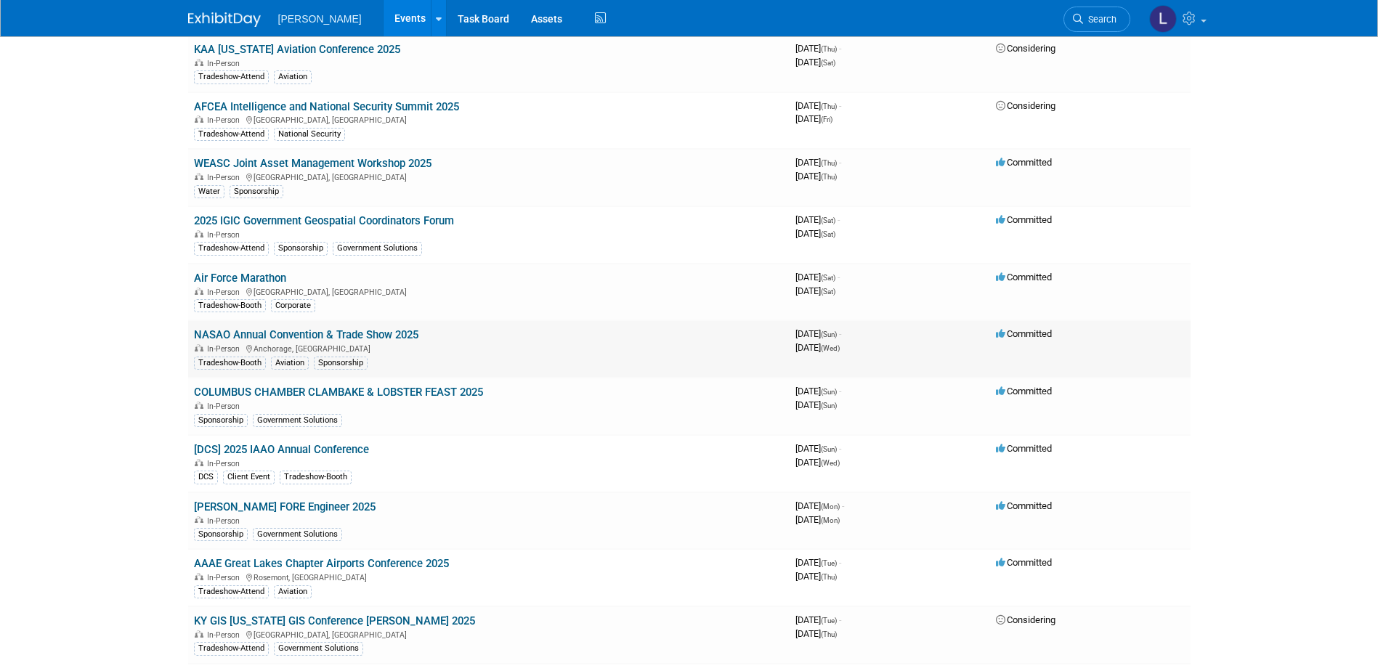
click at [393, 334] on link "NASAO Annual Convention & Trade Show 2025" at bounding box center [306, 334] width 224 height 13
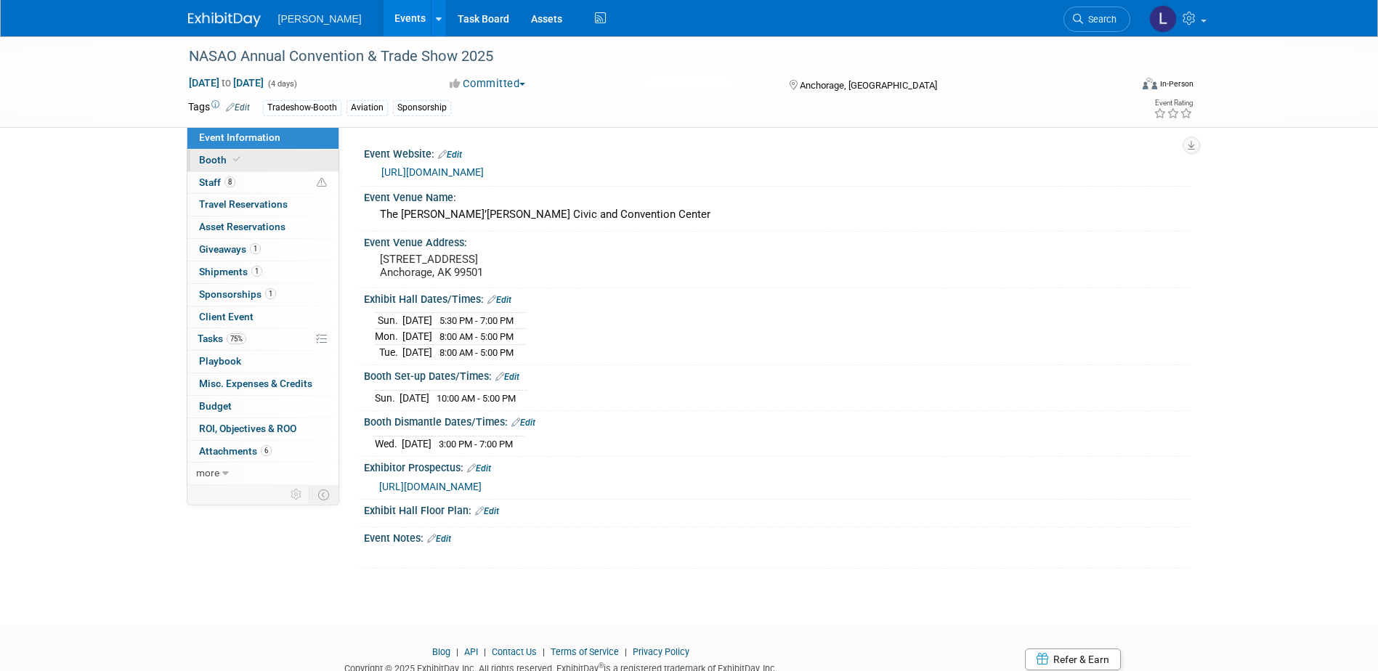
click at [262, 156] on link "Booth" at bounding box center [262, 161] width 151 height 22
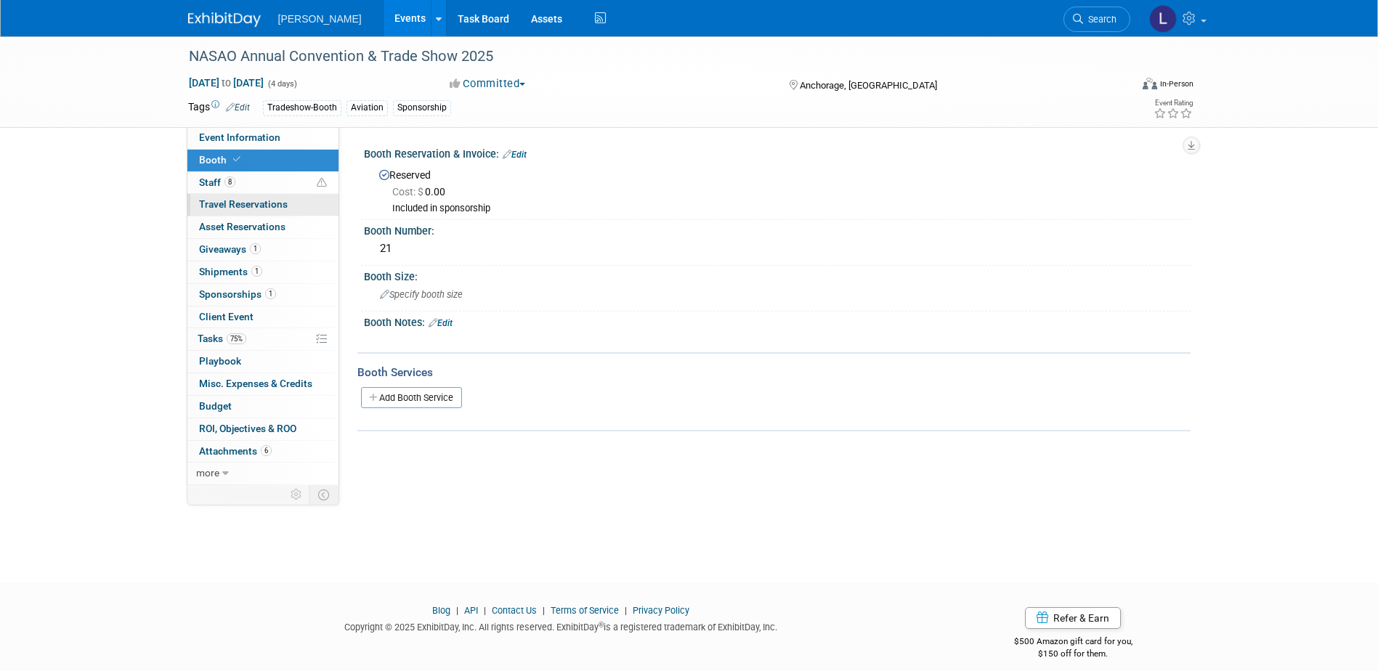
click at [259, 198] on span "Travel Reservations 0" at bounding box center [243, 204] width 89 height 12
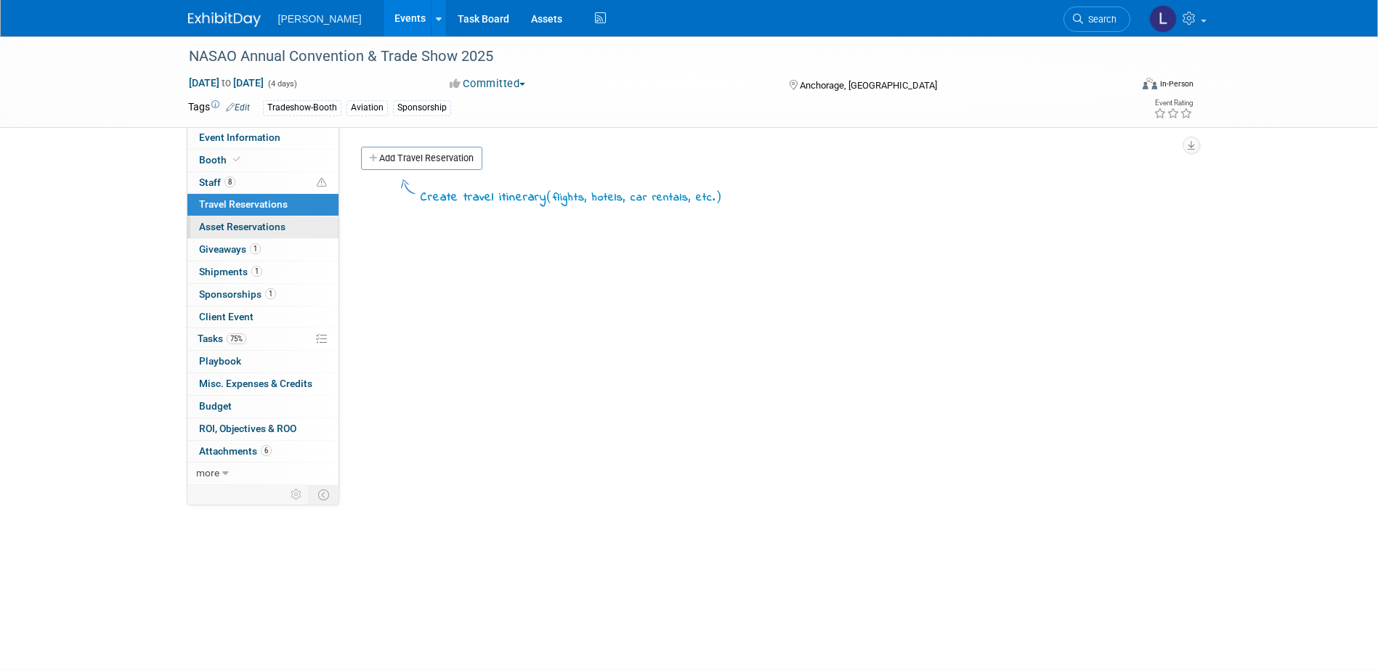
click at [254, 217] on link "0 Asset Reservations 0" at bounding box center [262, 227] width 151 height 22
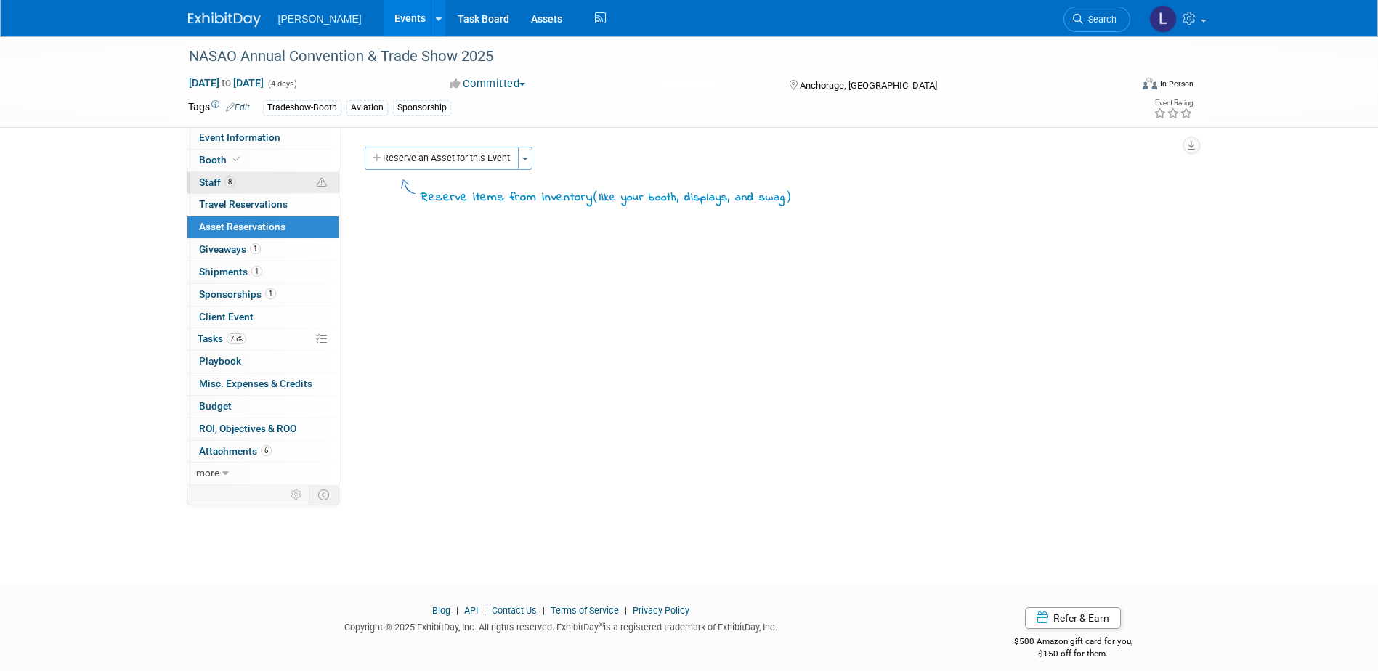
click at [245, 181] on link "8 Staff 8" at bounding box center [262, 183] width 151 height 22
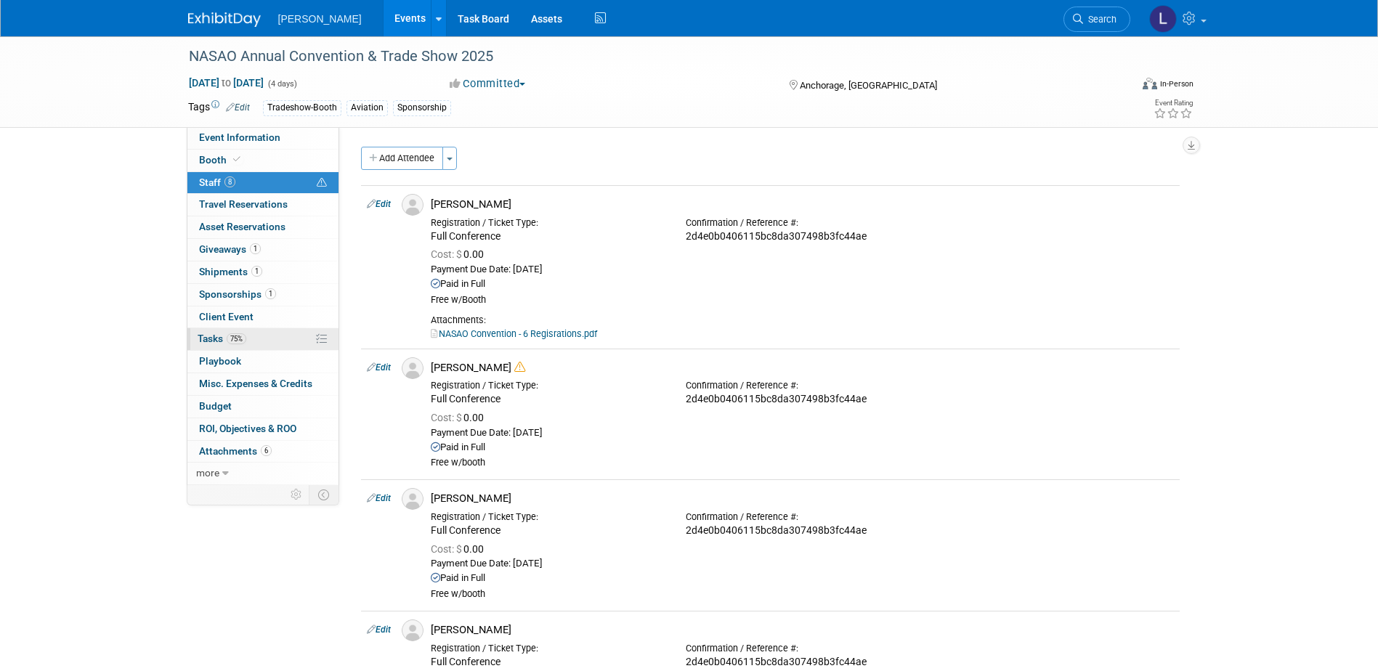
click at [248, 337] on link "75% Tasks 75%" at bounding box center [262, 339] width 151 height 22
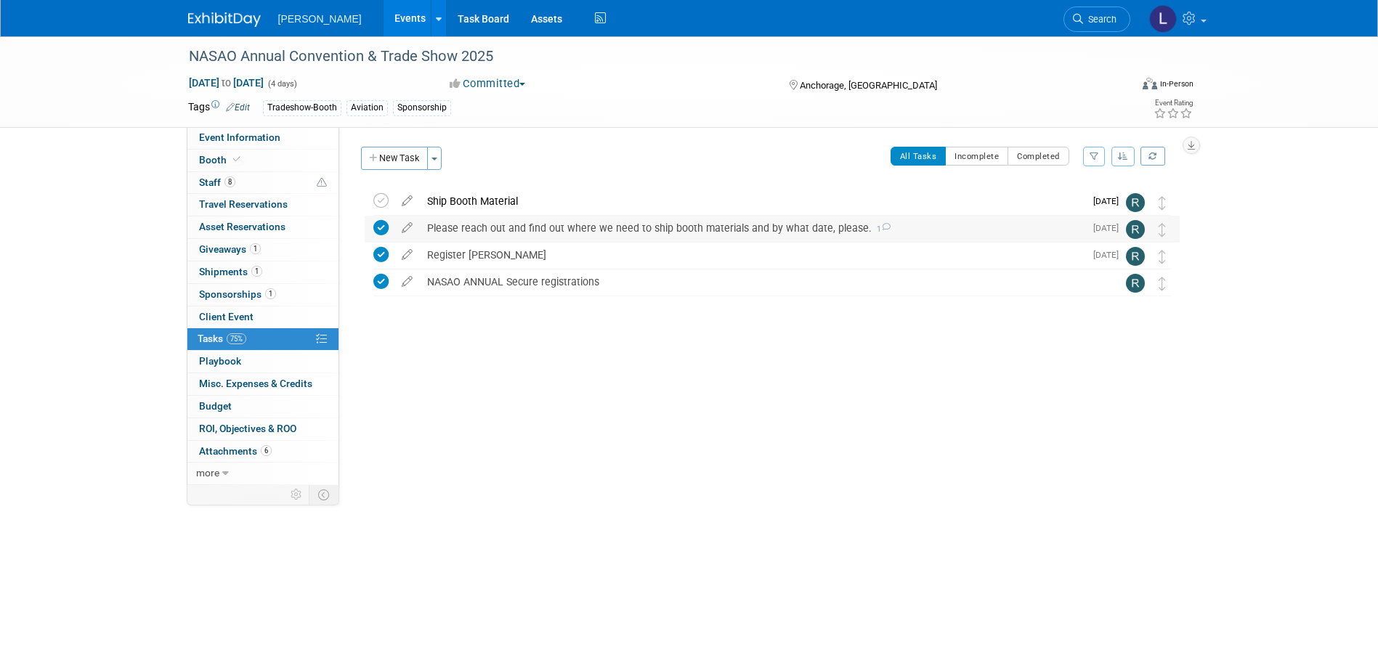
click at [590, 227] on div "Please reach out and find out where we need to ship booth materials and by what…" at bounding box center [752, 228] width 665 height 25
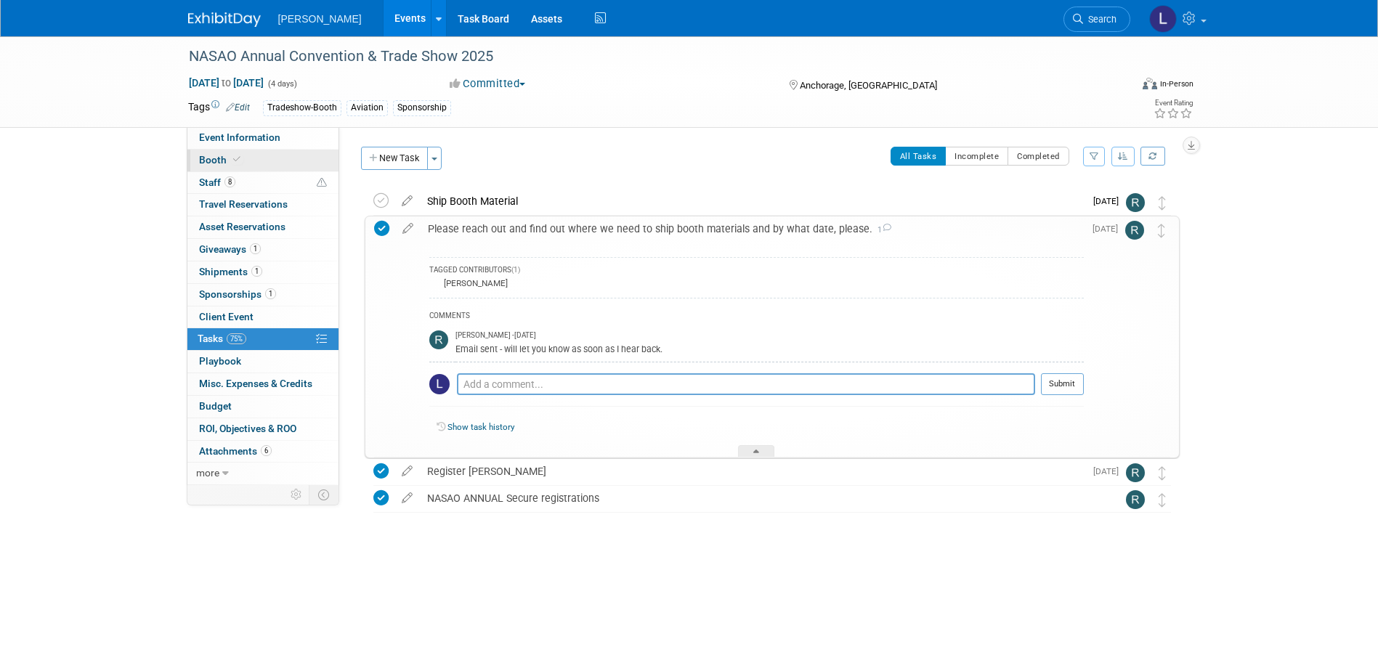
click at [259, 158] on link "Booth" at bounding box center [262, 161] width 151 height 22
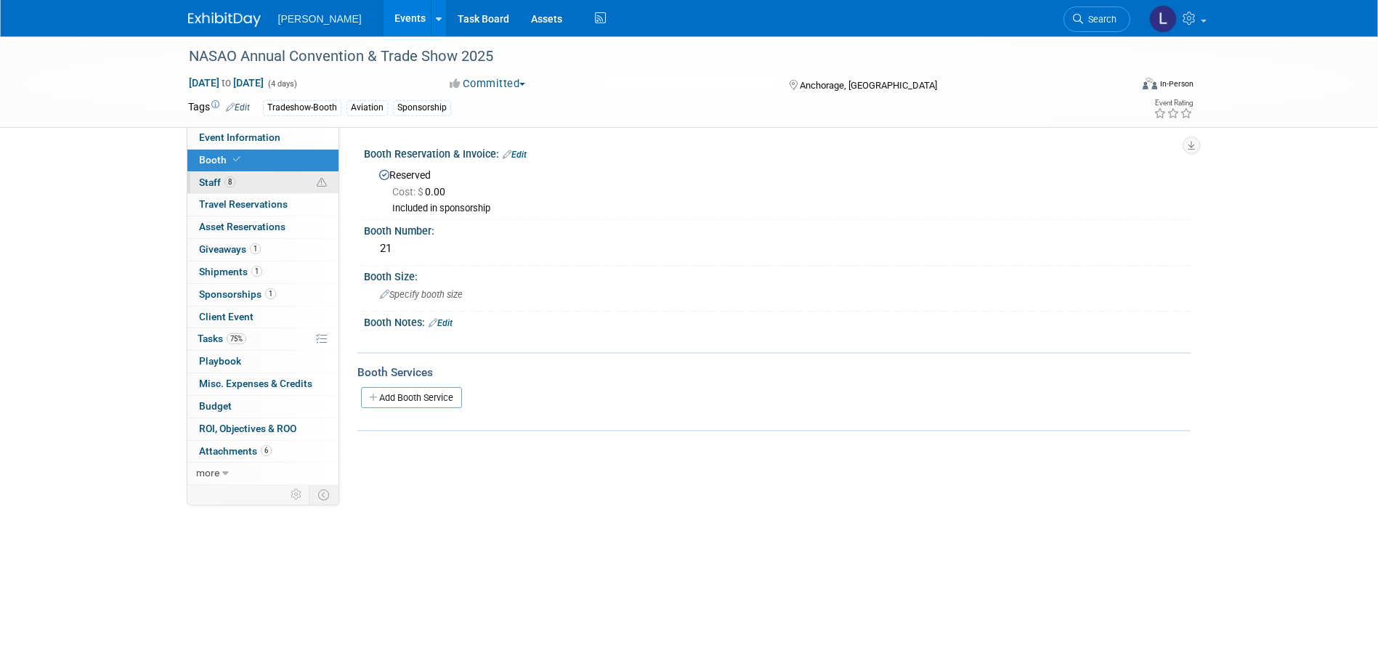
click at [262, 189] on link "8 Staff 8" at bounding box center [262, 183] width 151 height 22
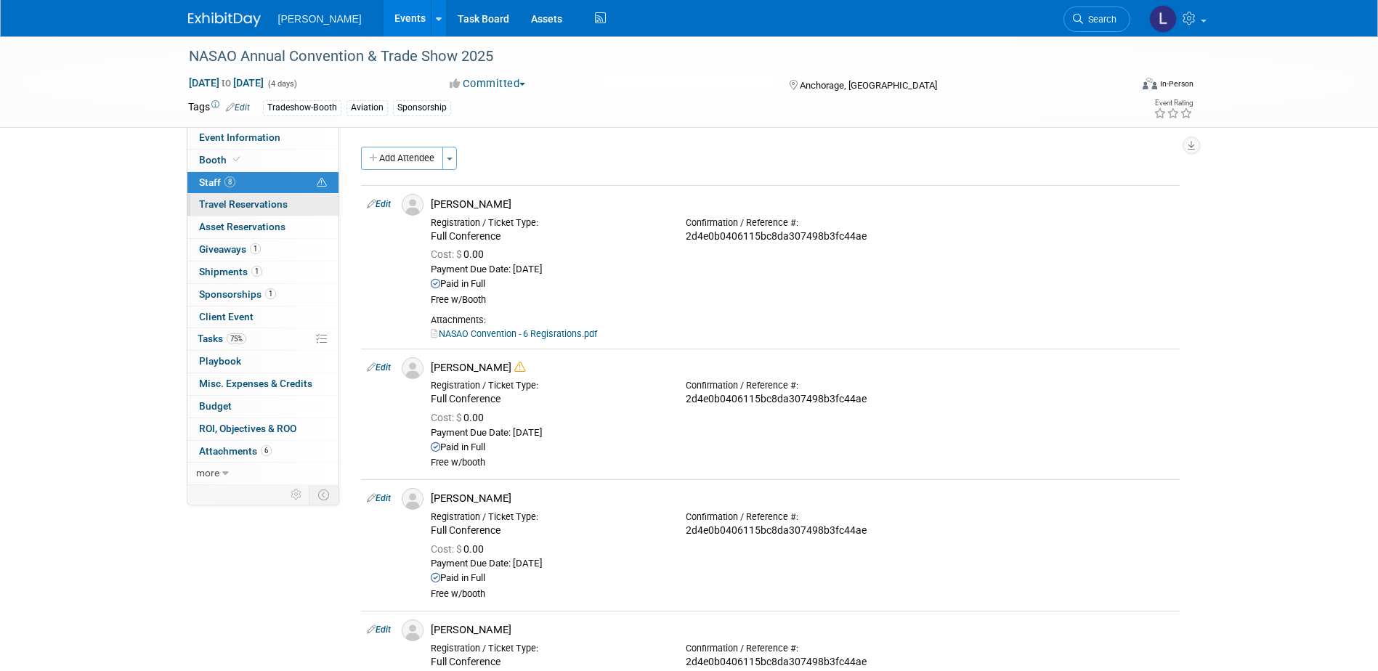
click at [262, 201] on span "Travel Reservations 0" at bounding box center [243, 204] width 89 height 12
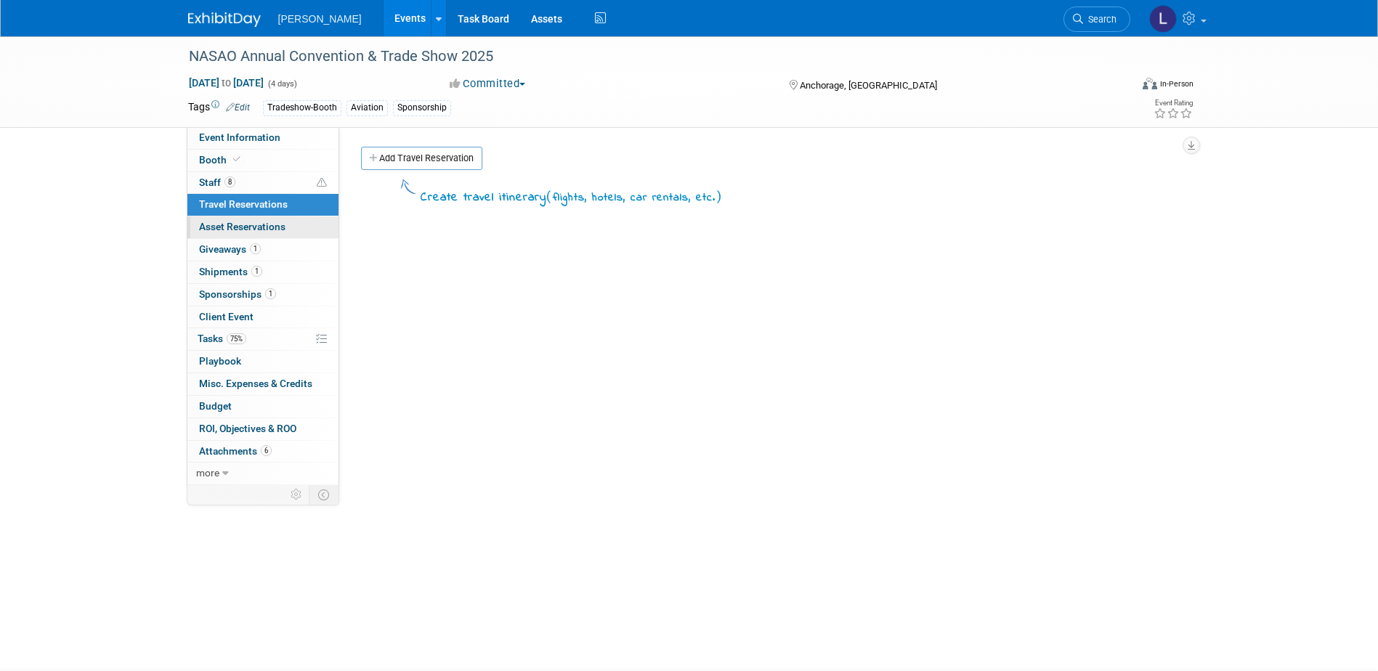
click at [264, 223] on span "Asset Reservations 0" at bounding box center [242, 227] width 86 height 12
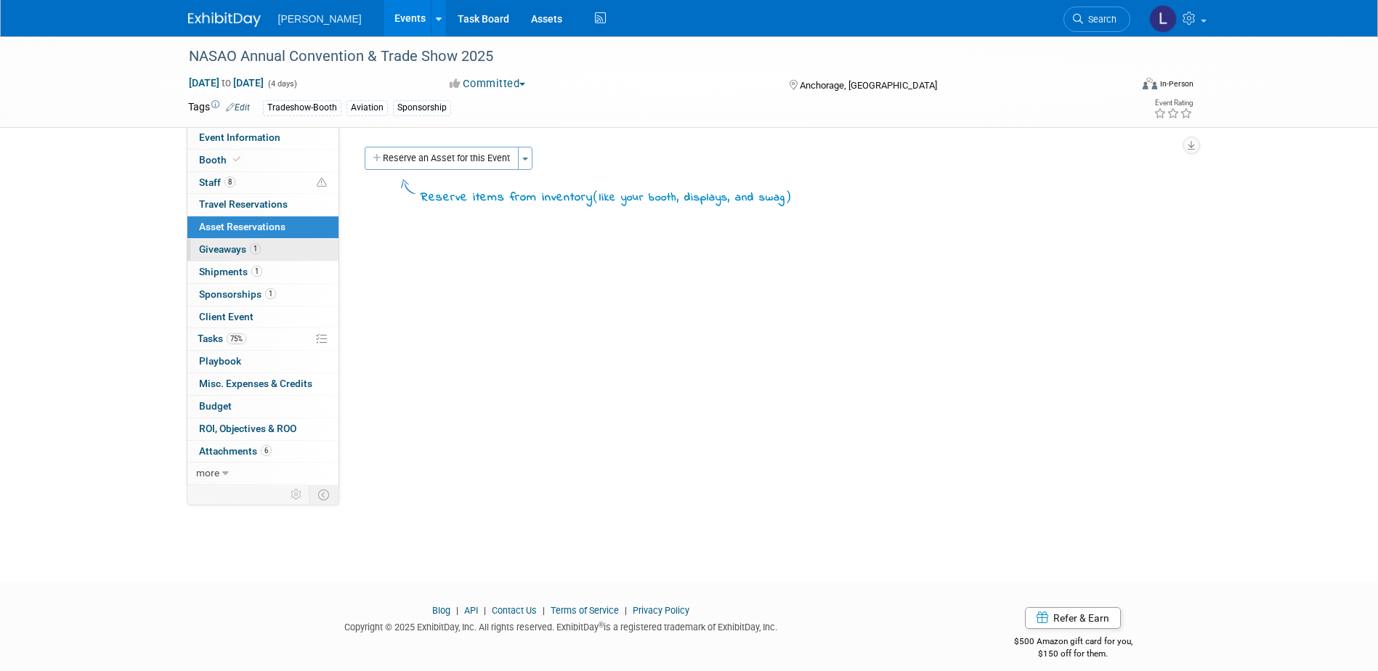
click at [268, 253] on link "1 Giveaways 1" at bounding box center [262, 250] width 151 height 22
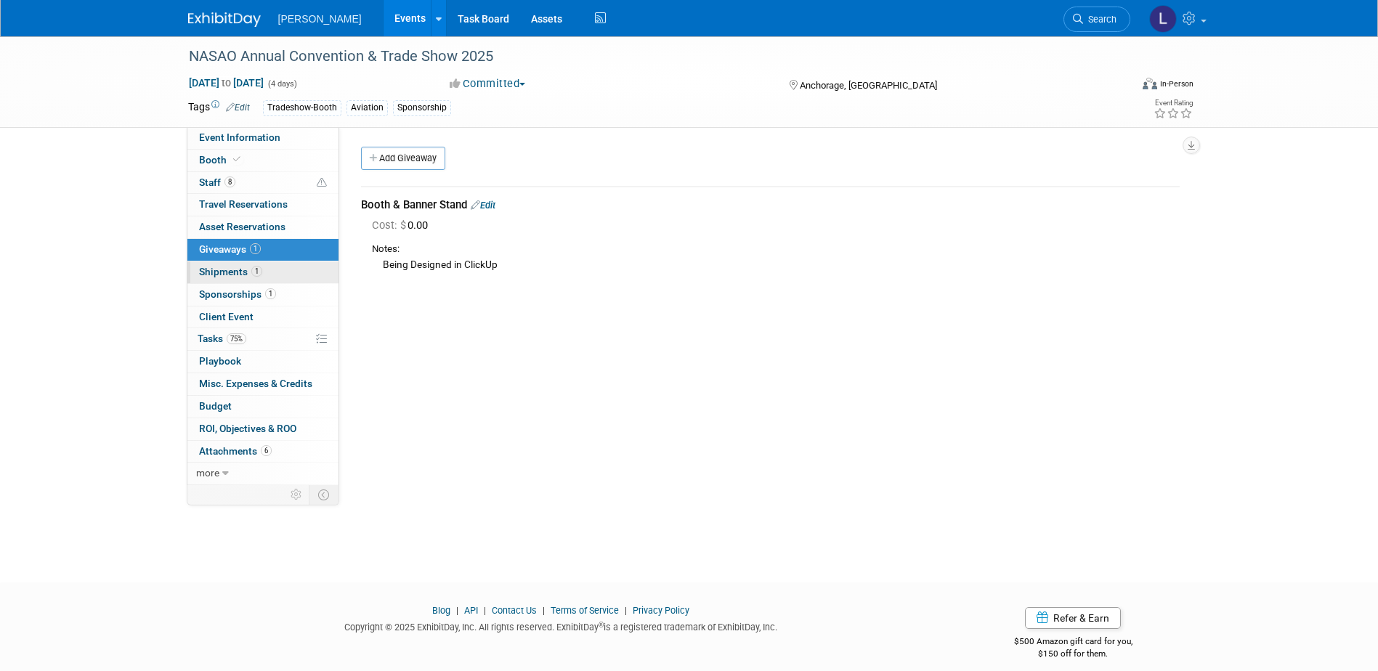
click at [273, 271] on link "1 Shipments 1" at bounding box center [262, 273] width 151 height 22
